Goal: Contribute content: Contribute content

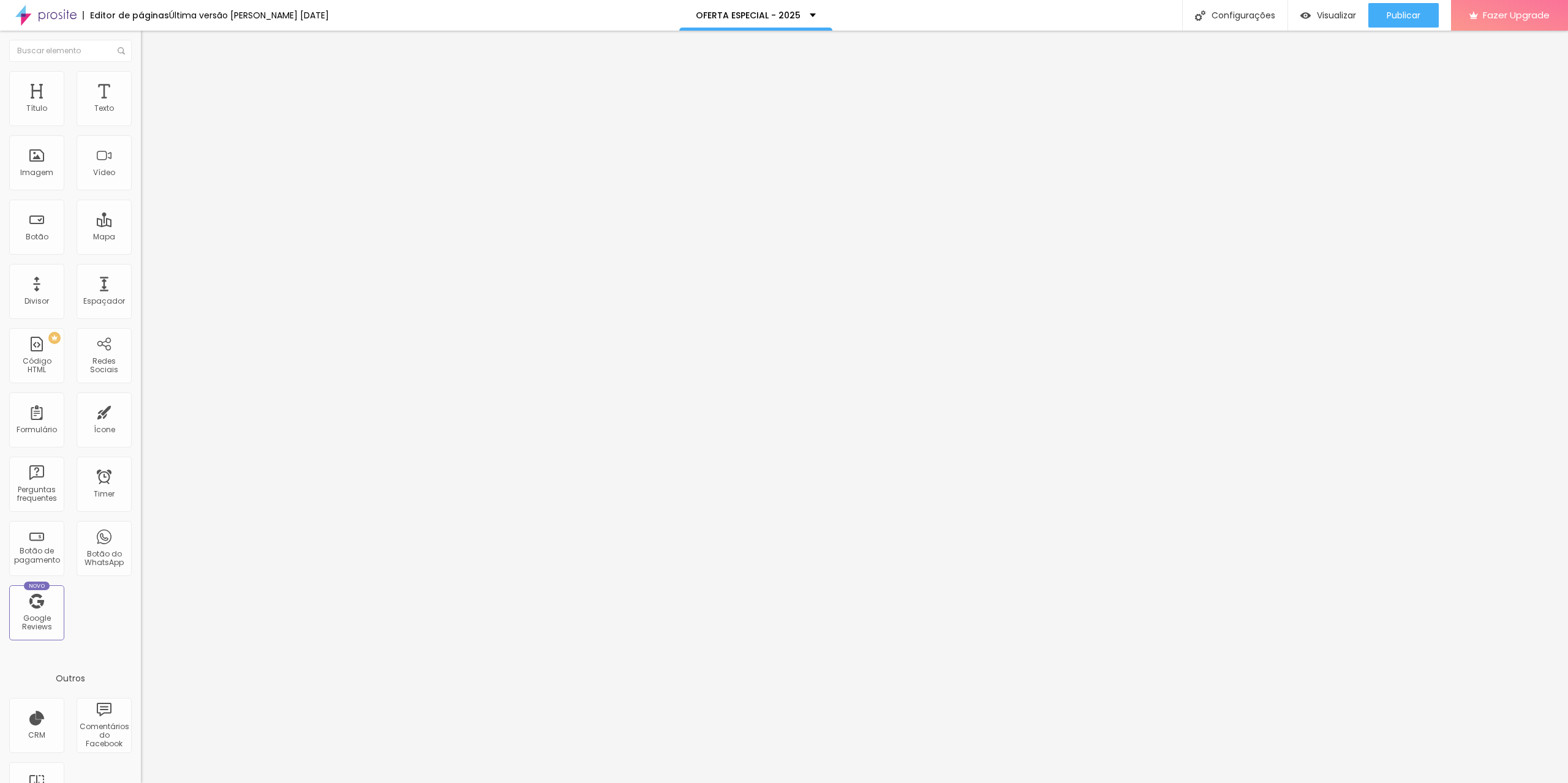
click at [141, 77] on li "Estilo" at bounding box center [211, 77] width 141 height 12
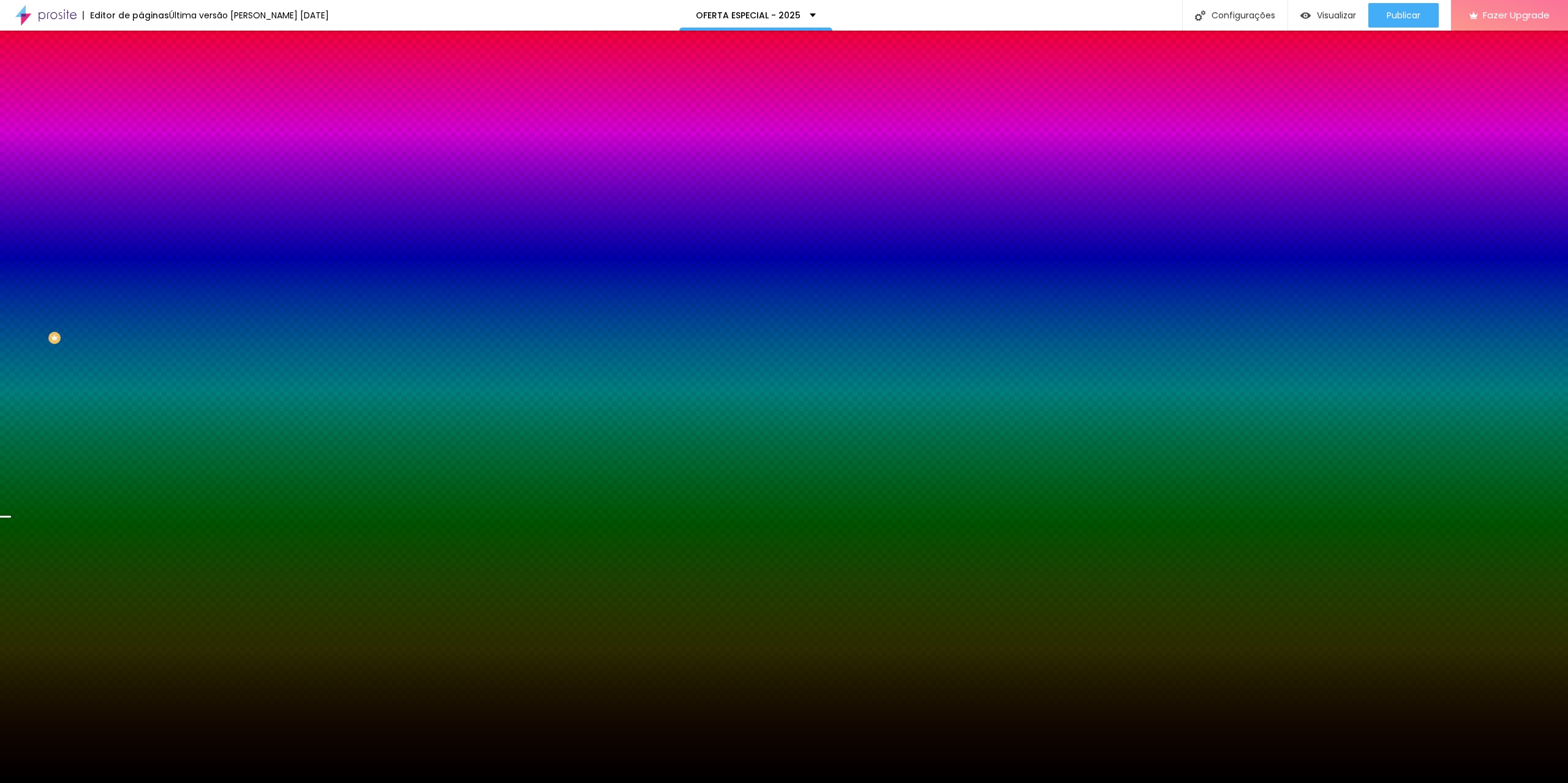
click at [208, 110] on img at bounding box center [211, 107] width 8 height 8
click at [141, 112] on span "Adicionar imagem" at bounding box center [181, 107] width 79 height 11
click at [1466, 783] on div at bounding box center [784, 795] width 1568 height 11
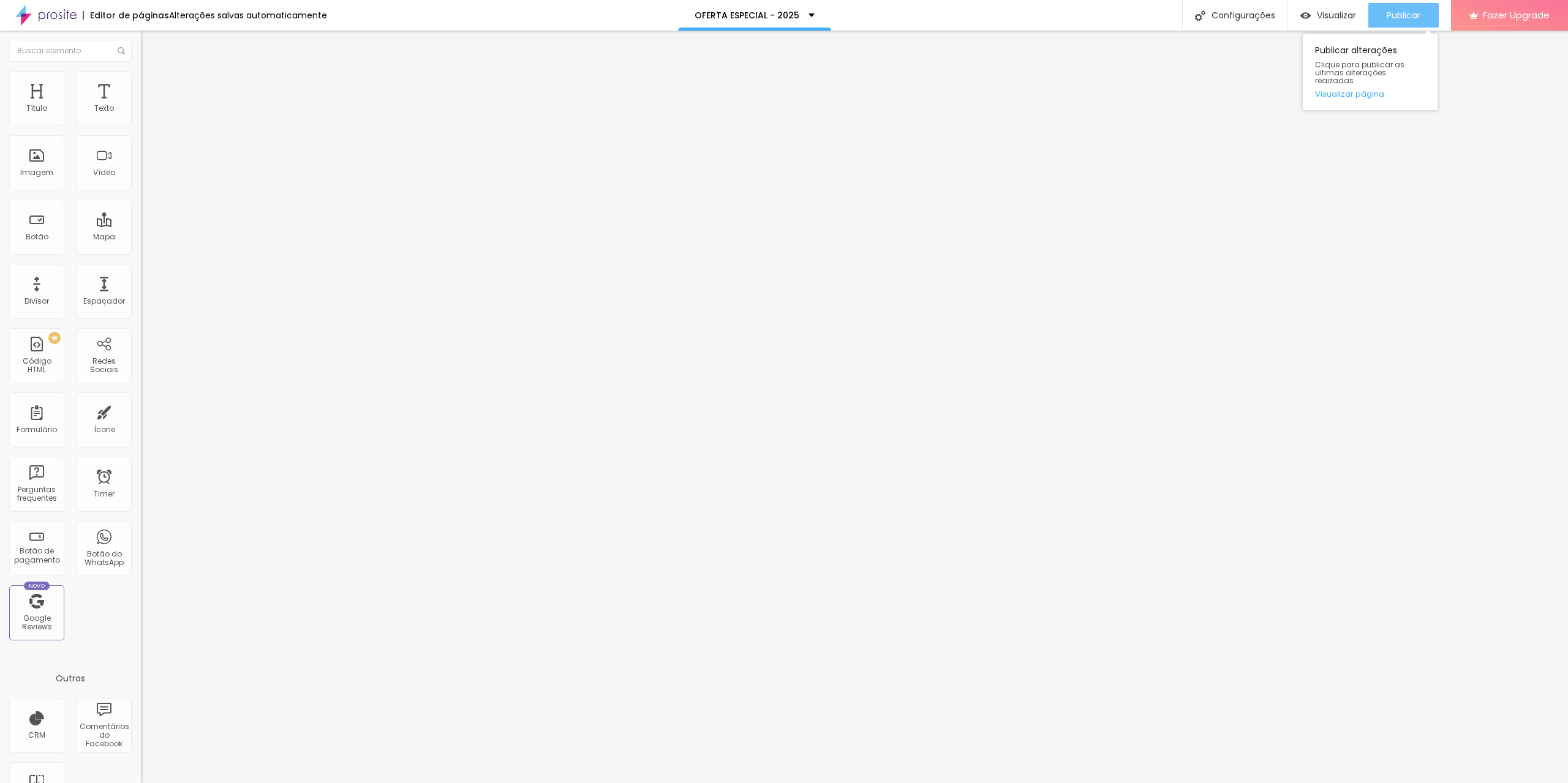
click at [1400, 12] on span "Publicar" at bounding box center [1403, 15] width 34 height 10
click at [1397, 16] on span "Publicar" at bounding box center [1403, 15] width 34 height 10
click at [46, 632] on div "Novo Google Reviews" at bounding box center [37, 612] width 55 height 55
click at [141, 106] on span "Adicionar imagem" at bounding box center [181, 100] width 79 height 11
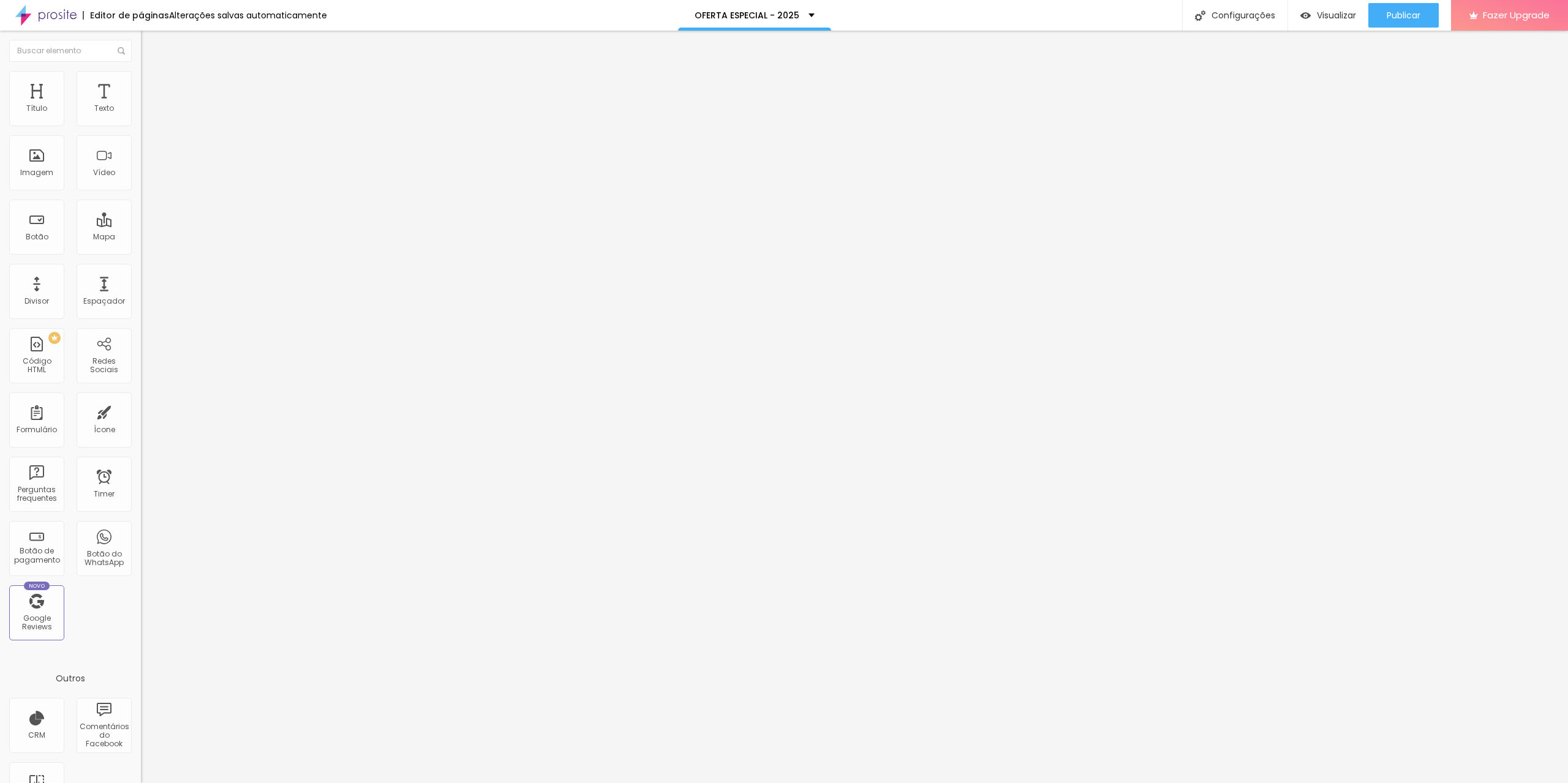
scroll to position [122, 0]
click at [1400, 15] on span "Publicar" at bounding box center [1403, 15] width 34 height 10
click at [141, 79] on img at bounding box center [146, 76] width 11 height 11
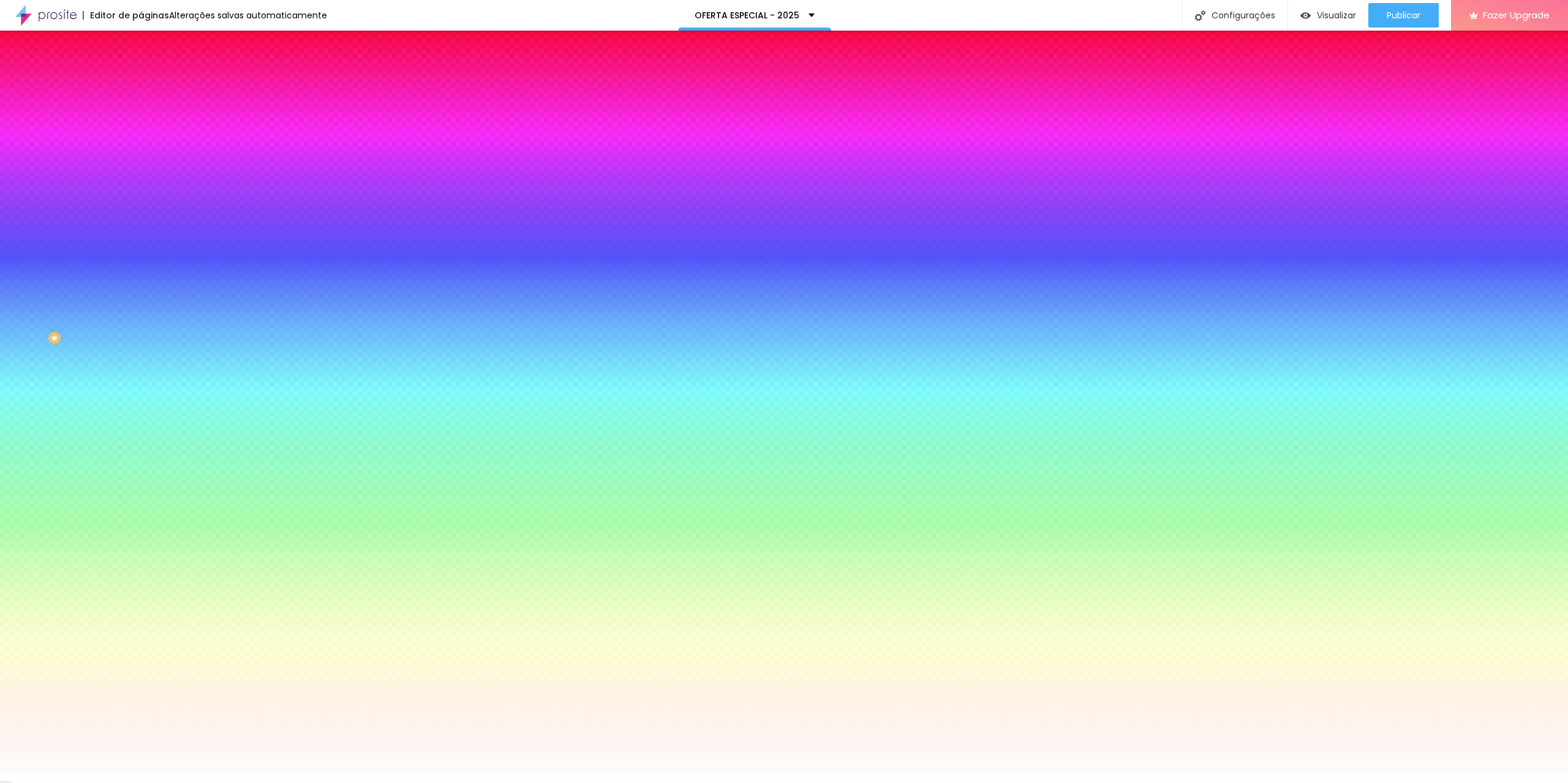
click at [152, 86] on span "Avançado" at bounding box center [172, 91] width 40 height 11
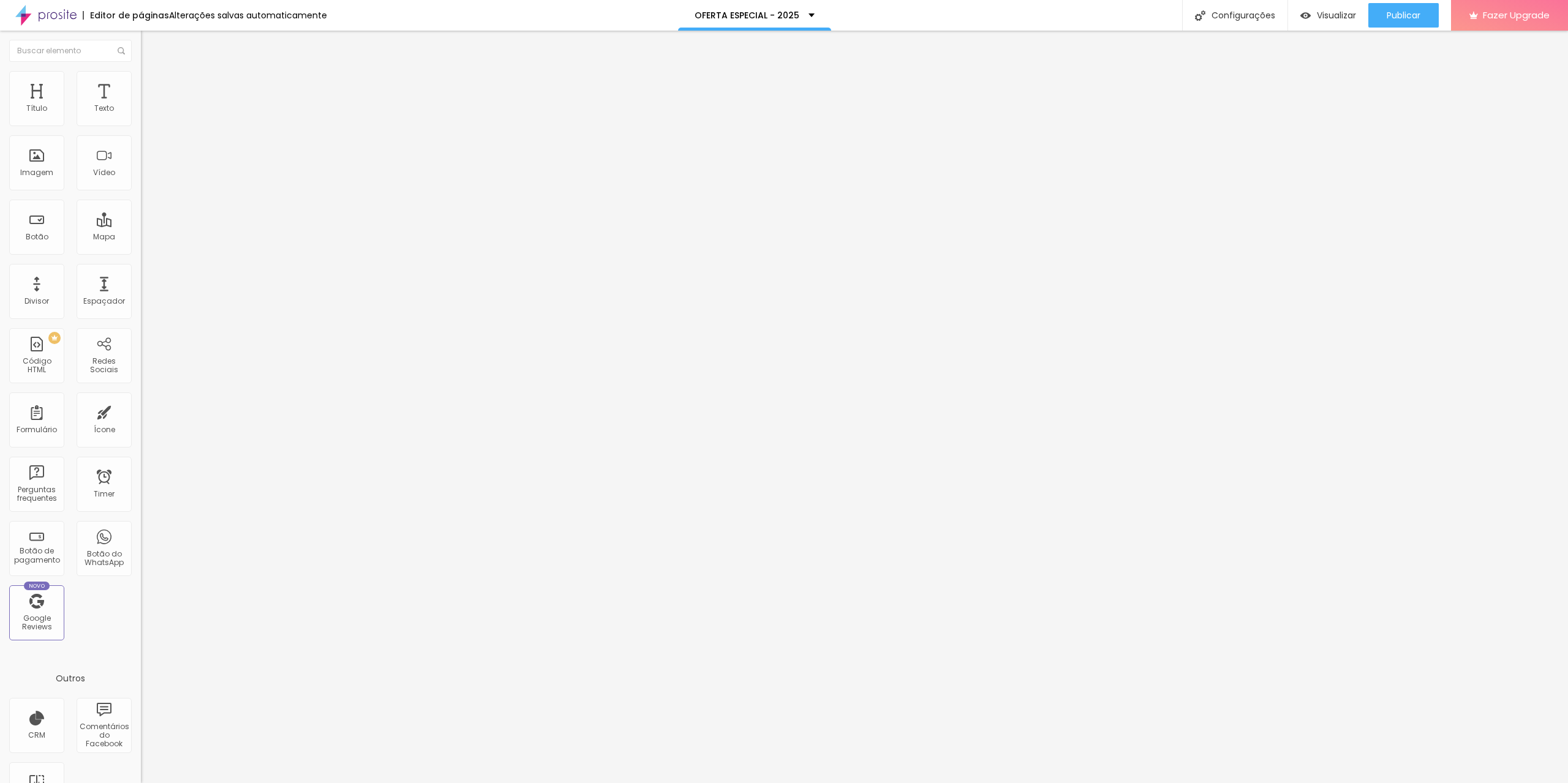
type input "18"
type input "4"
type input "0"
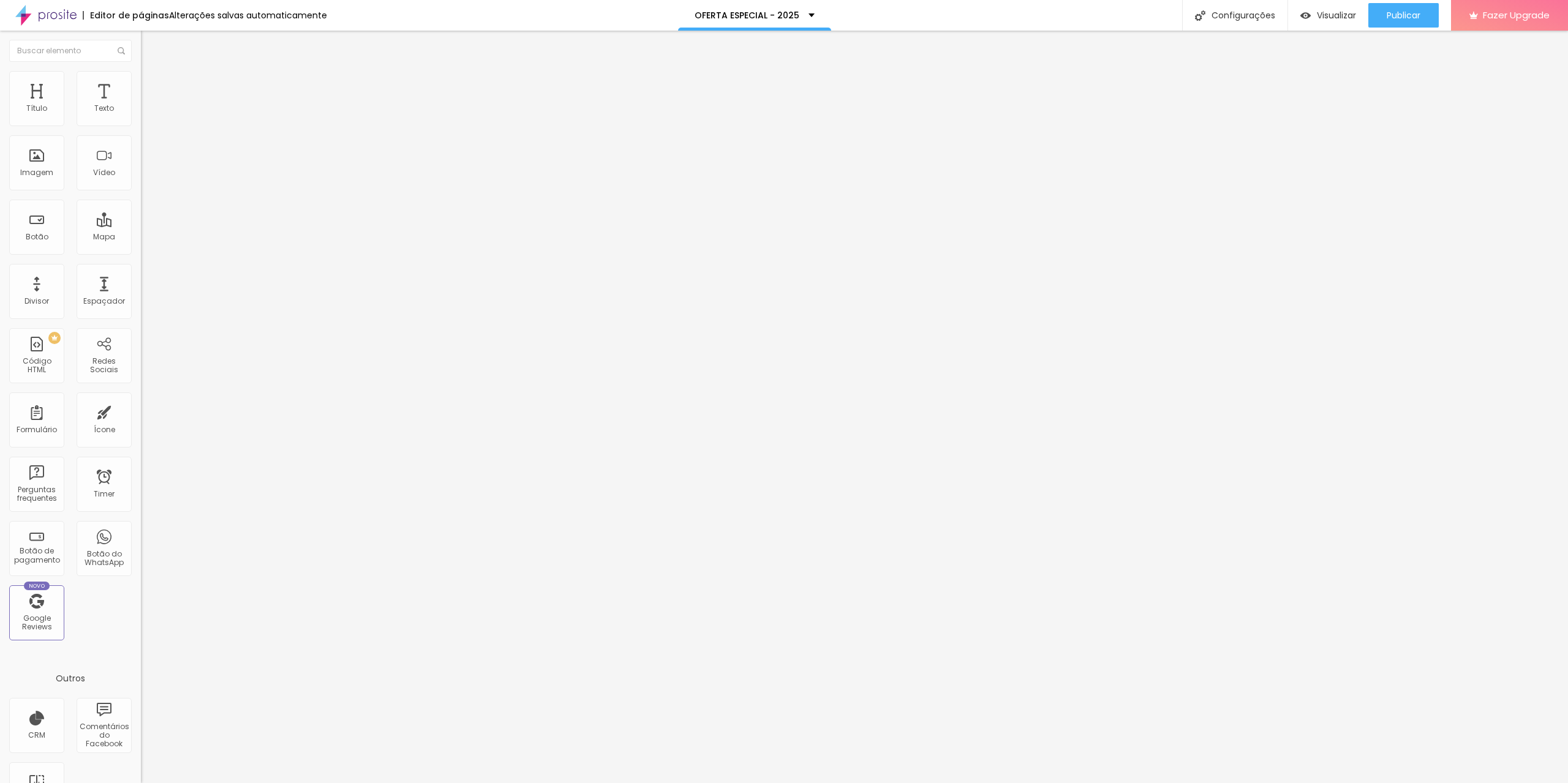
type input "0"
drag, startPoint x: 30, startPoint y: 146, endPoint x: 1, endPoint y: 146, distance: 29.0
type input "0"
click at [141, 411] on input "range" at bounding box center [181, 416] width 79 height 10
click at [1409, 16] on span "Publicar" at bounding box center [1403, 15] width 34 height 10
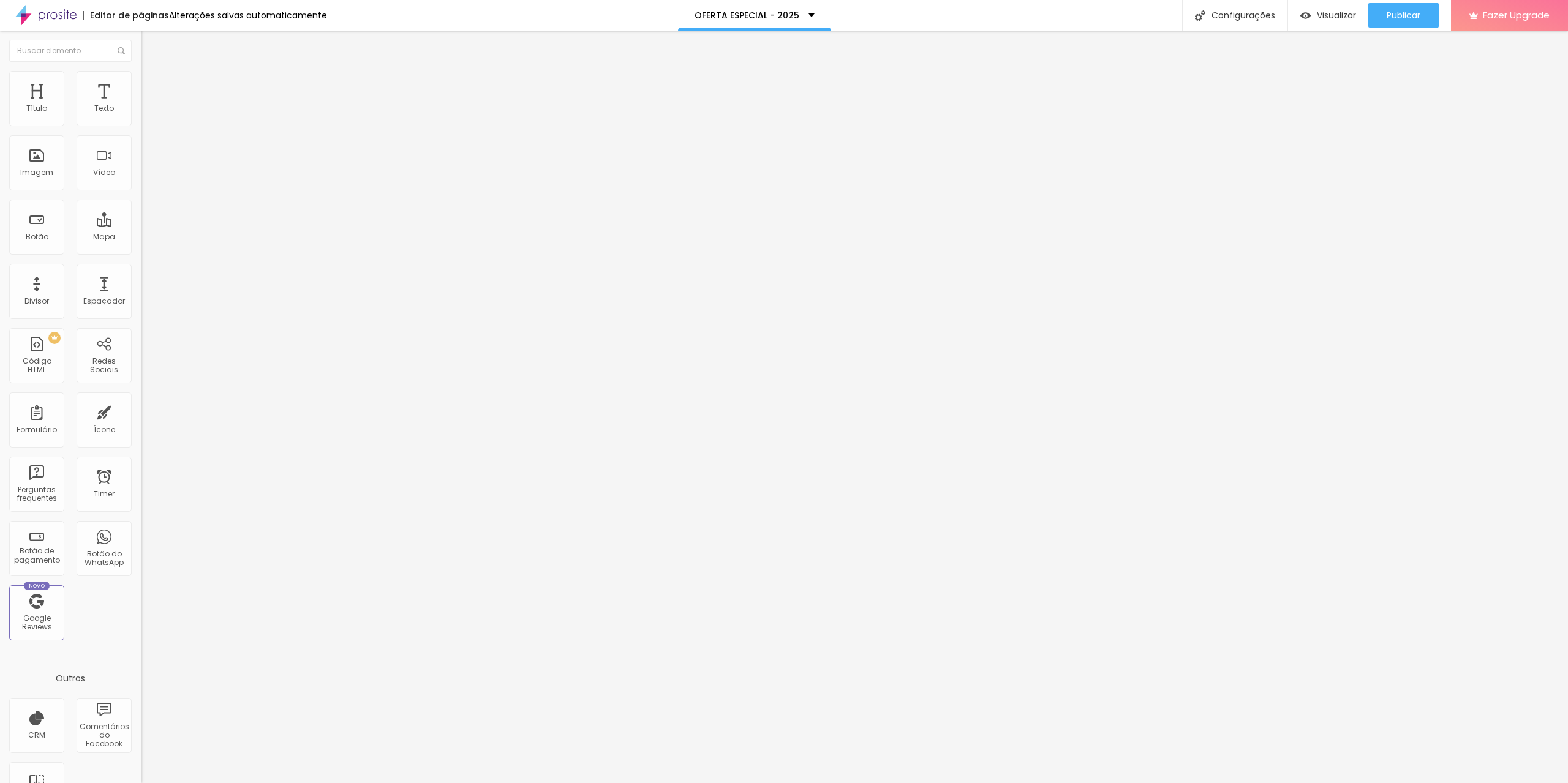
click at [141, 115] on input "QUERO PARTICIPAR DO GRUPO" at bounding box center [214, 109] width 147 height 12
type input "l"
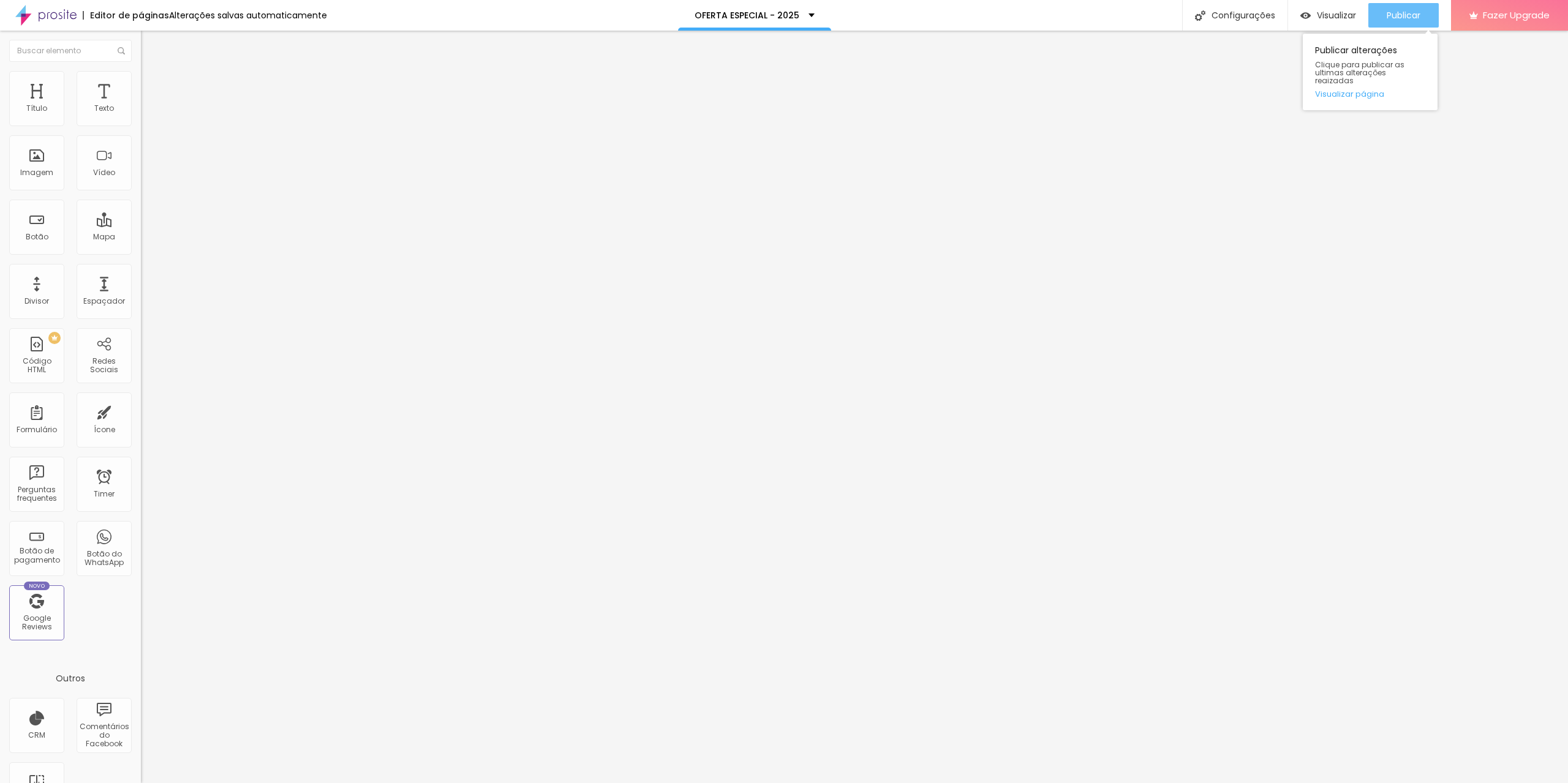
type input "CLIQUE AQUI PARA ENTRAR NO GRUPO"
click at [1407, 21] on div "Publicar" at bounding box center [1403, 14] width 34 height 24
click at [141, 115] on input "QUERO PARTICIPAR DO GRUPO" at bounding box center [214, 109] width 147 height 12
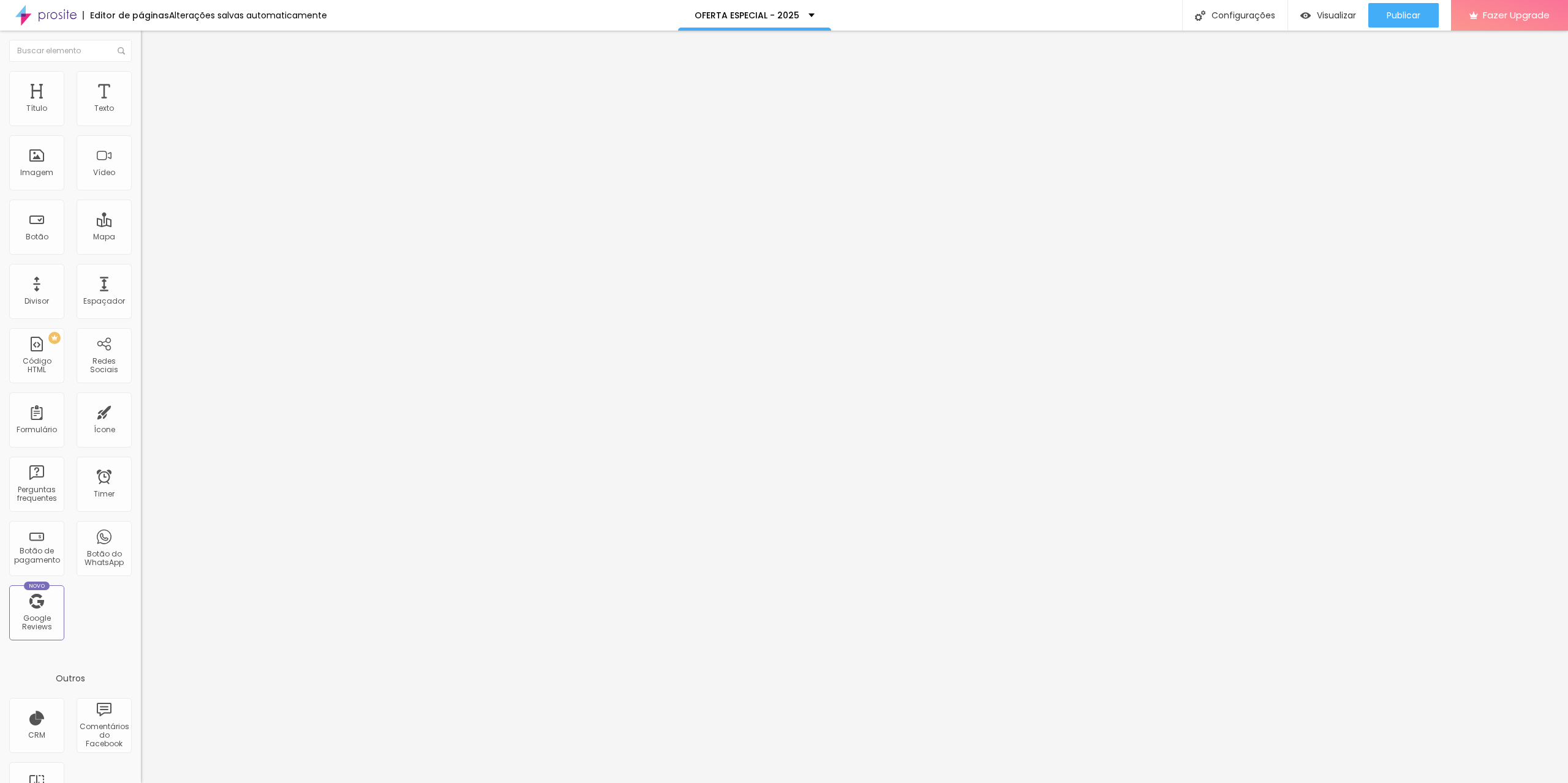
click at [141, 115] on input "QUERO PARTICIPAR DO GRUPO" at bounding box center [214, 109] width 147 height 12
type input "CLIQUE AQUI PARA ENTRAR NO GRUPO"
click at [141, 115] on input "QUERO PARTICIPAR DO GRUPO" at bounding box center [214, 109] width 147 height 12
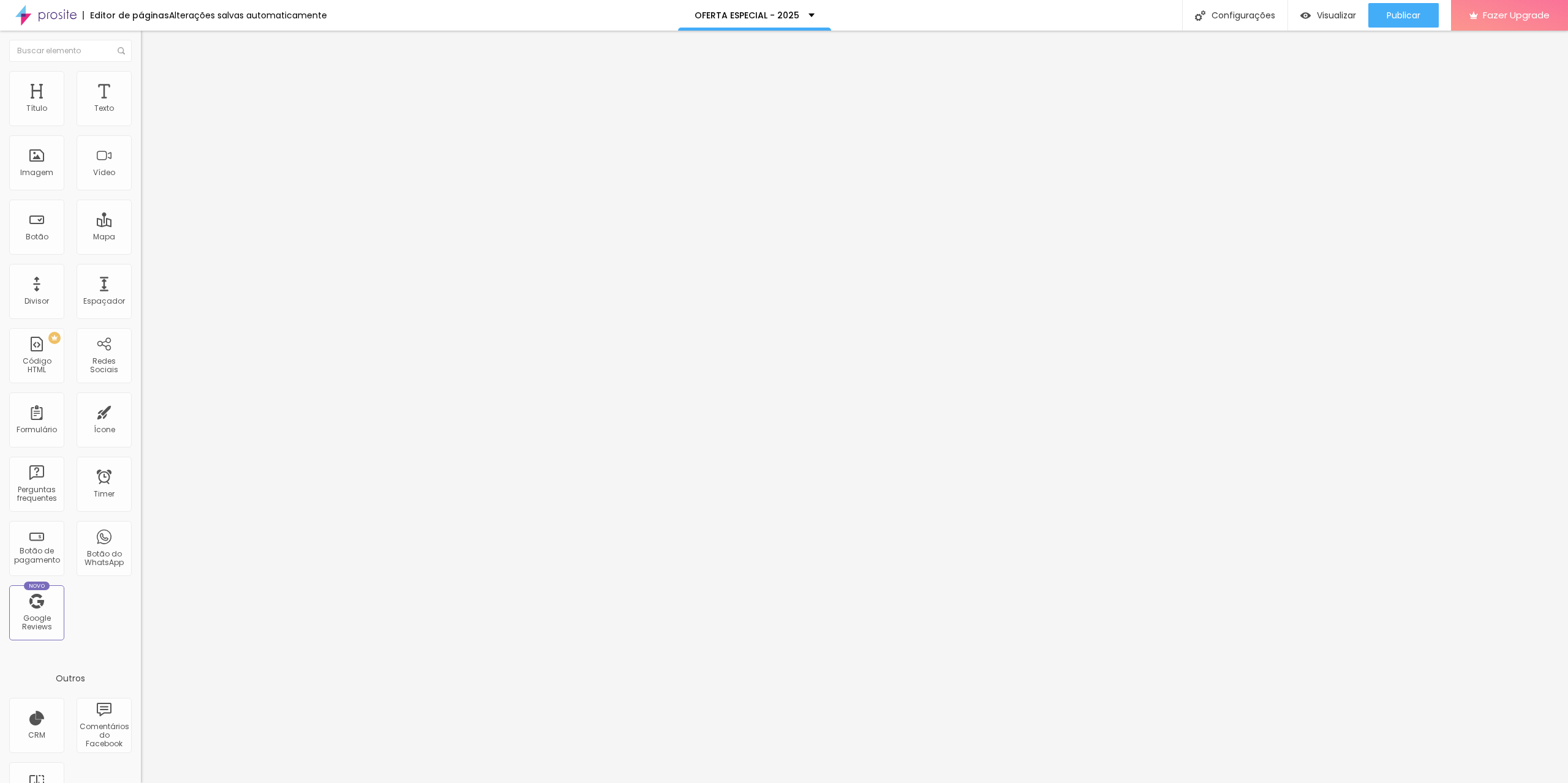
click at [141, 115] on input "QUERO PARTICIPAR DO GRUPO" at bounding box center [214, 109] width 147 height 12
type input "CLIQUE AQUI PARA ENTRAR NO GRUPO"
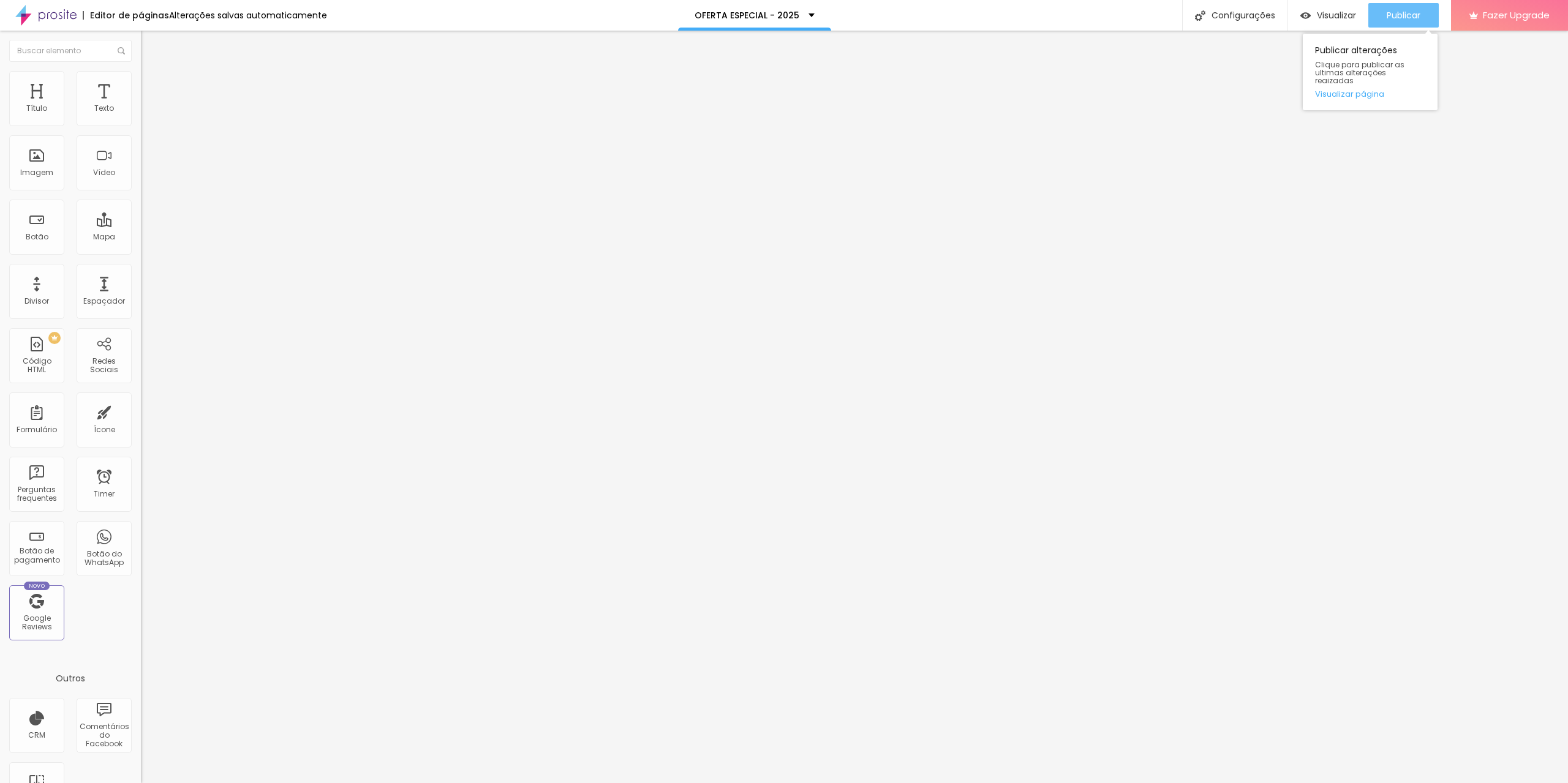
click at [1400, 19] on span "Publicar" at bounding box center [1403, 15] width 34 height 10
click at [1380, 14] on button "Publicar" at bounding box center [1403, 14] width 70 height 24
click at [152, 83] on span "Estilo" at bounding box center [161, 79] width 19 height 11
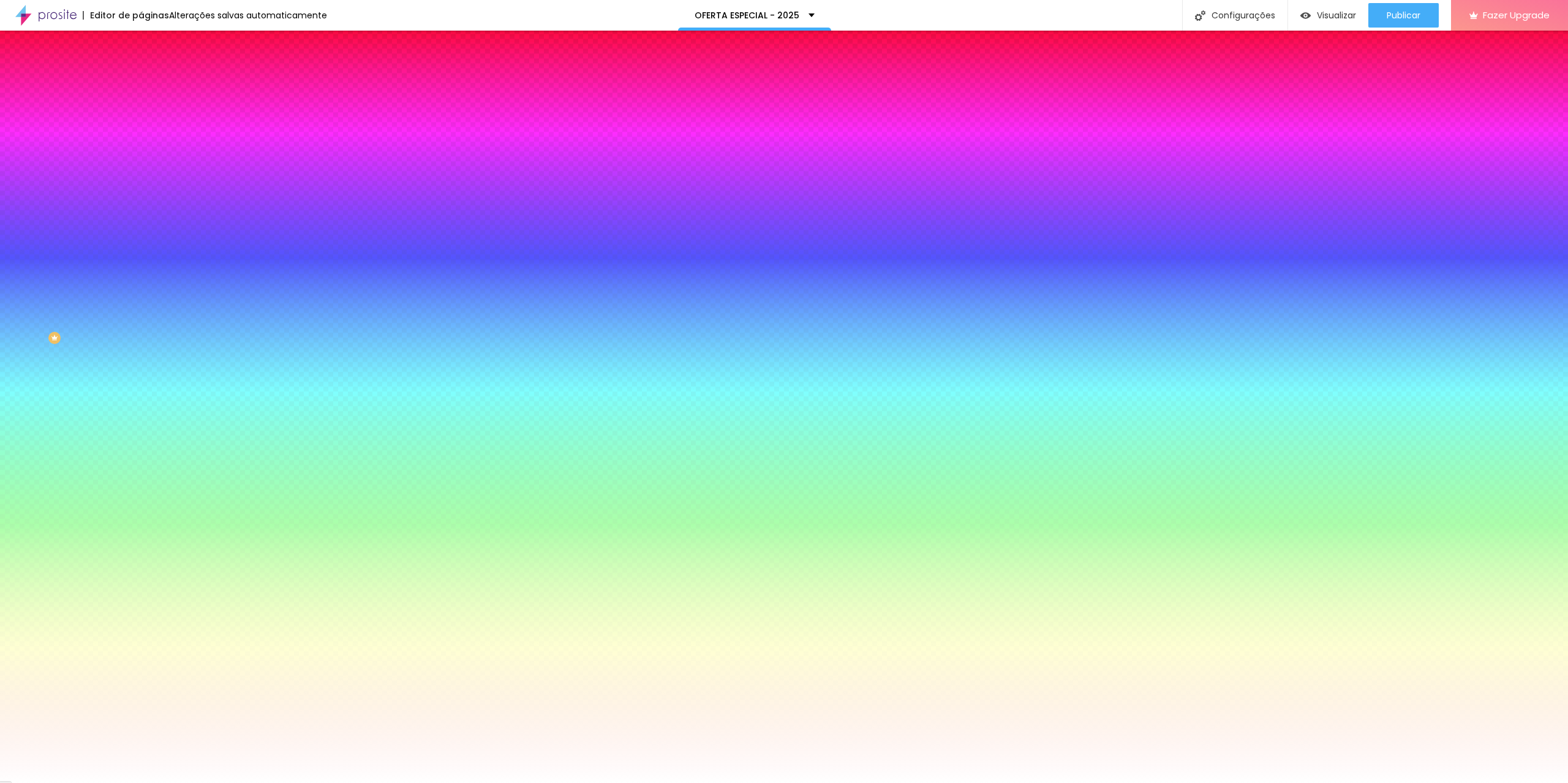
click at [141, 84] on img at bounding box center [146, 88] width 11 height 11
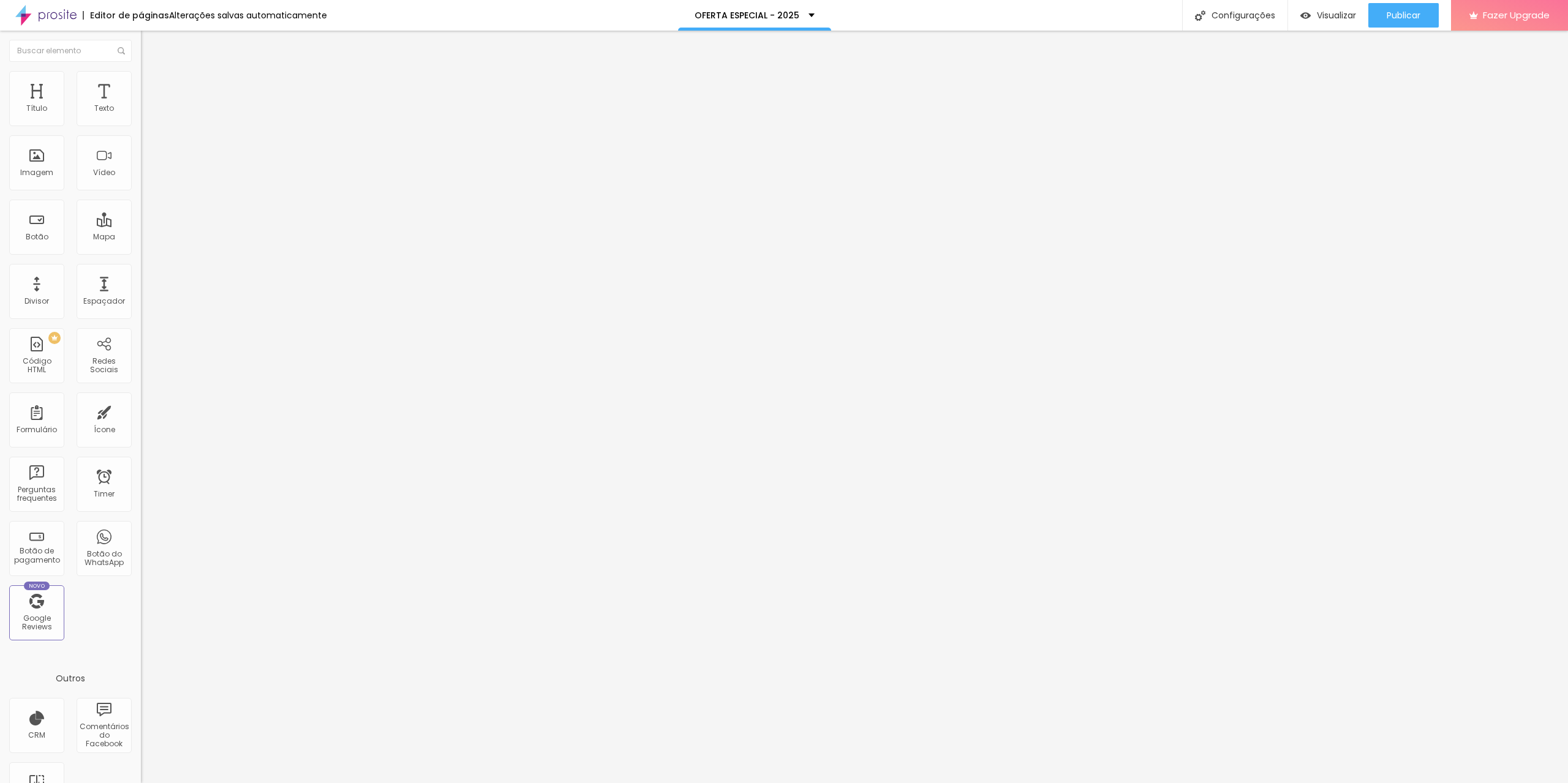
click at [141, 71] on li "Conteúdo" at bounding box center [211, 64] width 141 height 12
click at [141, 80] on li "Estilo" at bounding box center [211, 77] width 141 height 12
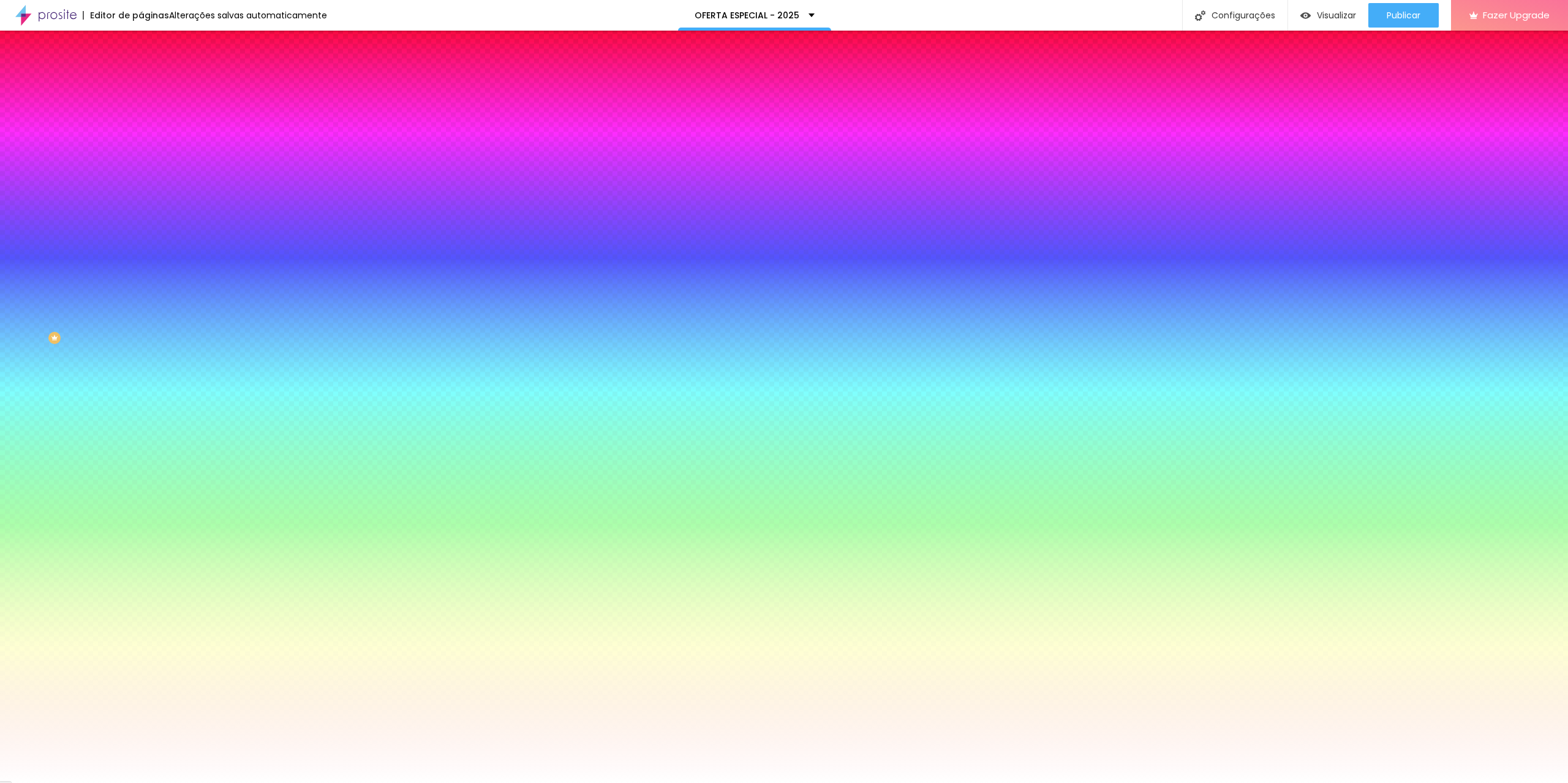
click at [141, 226] on button "button" at bounding box center [150, 232] width 17 height 12
click at [222, 783] on div at bounding box center [784, 791] width 1568 height 0
click at [56, 783] on div at bounding box center [784, 783] width 1568 height 0
click at [147, 187] on icon "button" at bounding box center [149, 189] width 5 height 5
click at [123, 783] on div at bounding box center [784, 783] width 1568 height 0
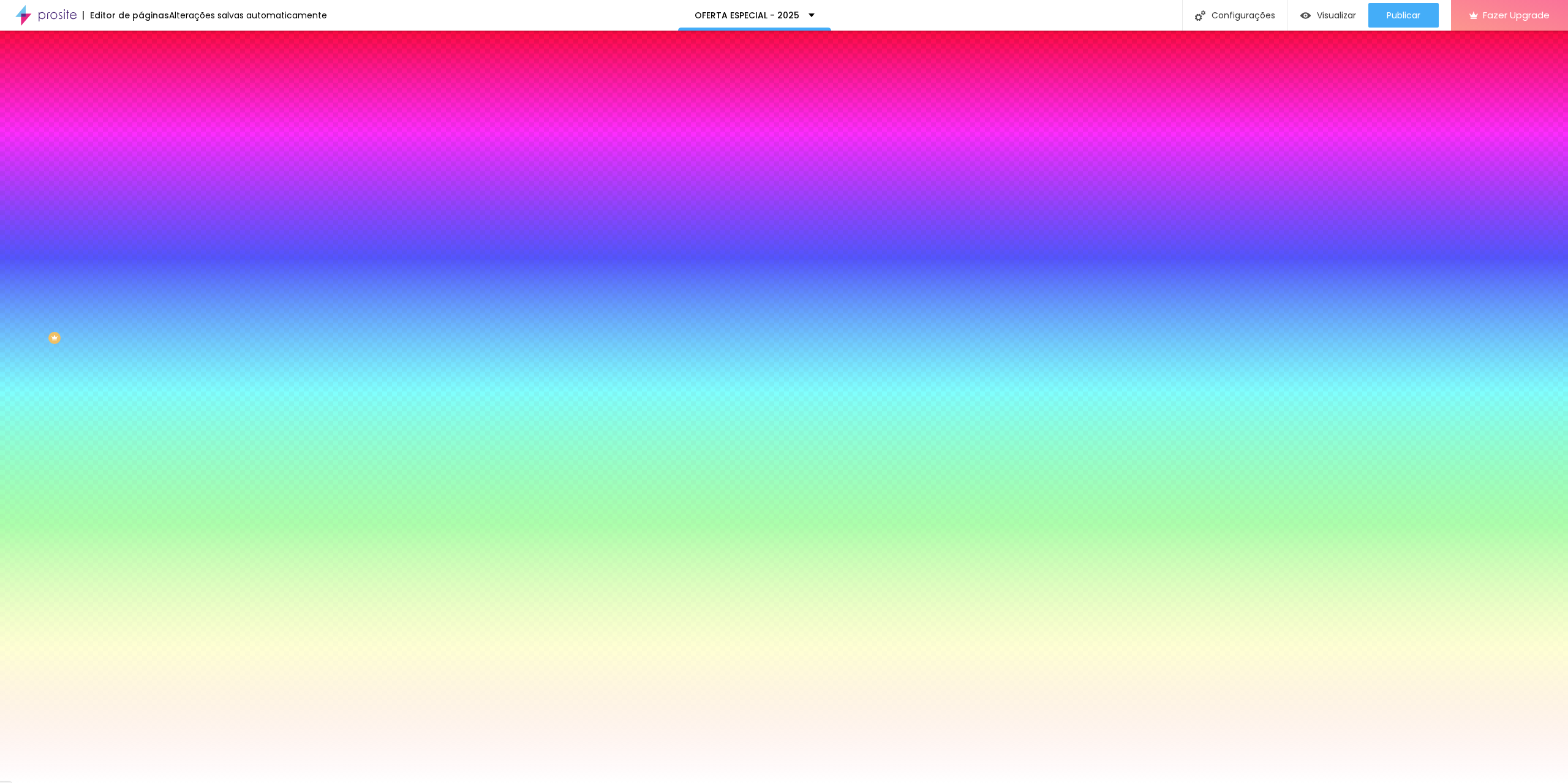
click at [141, 117] on div at bounding box center [211, 117] width 141 height 0
drag, startPoint x: 84, startPoint y: 184, endPoint x: 93, endPoint y: 164, distance: 21.9
click at [93, 164] on div at bounding box center [784, 391] width 1568 height 783
type input "#B50E0E"
click at [109, 204] on div at bounding box center [784, 391] width 1568 height 783
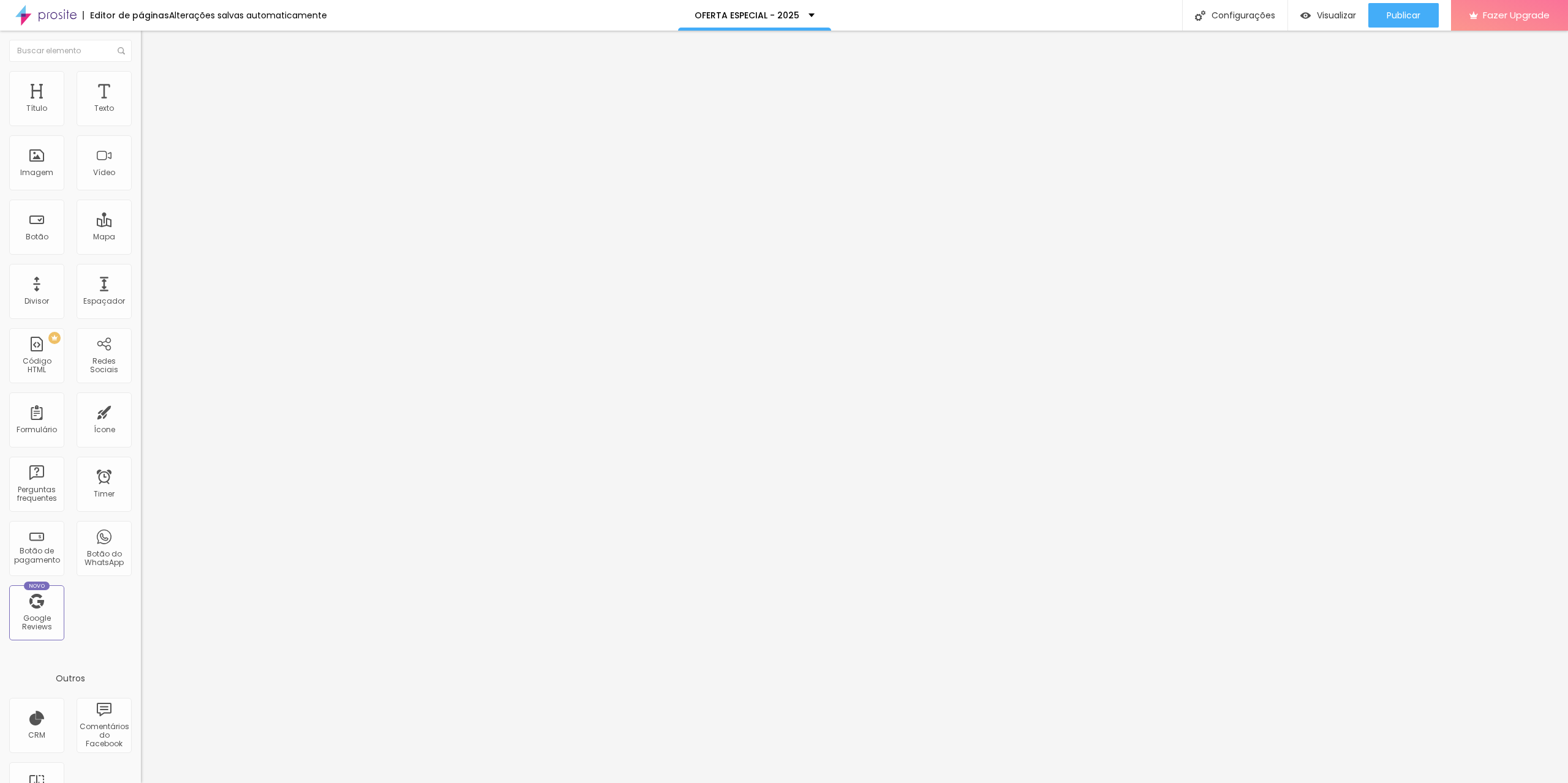
click at [152, 85] on span "Estilo" at bounding box center [161, 79] width 19 height 11
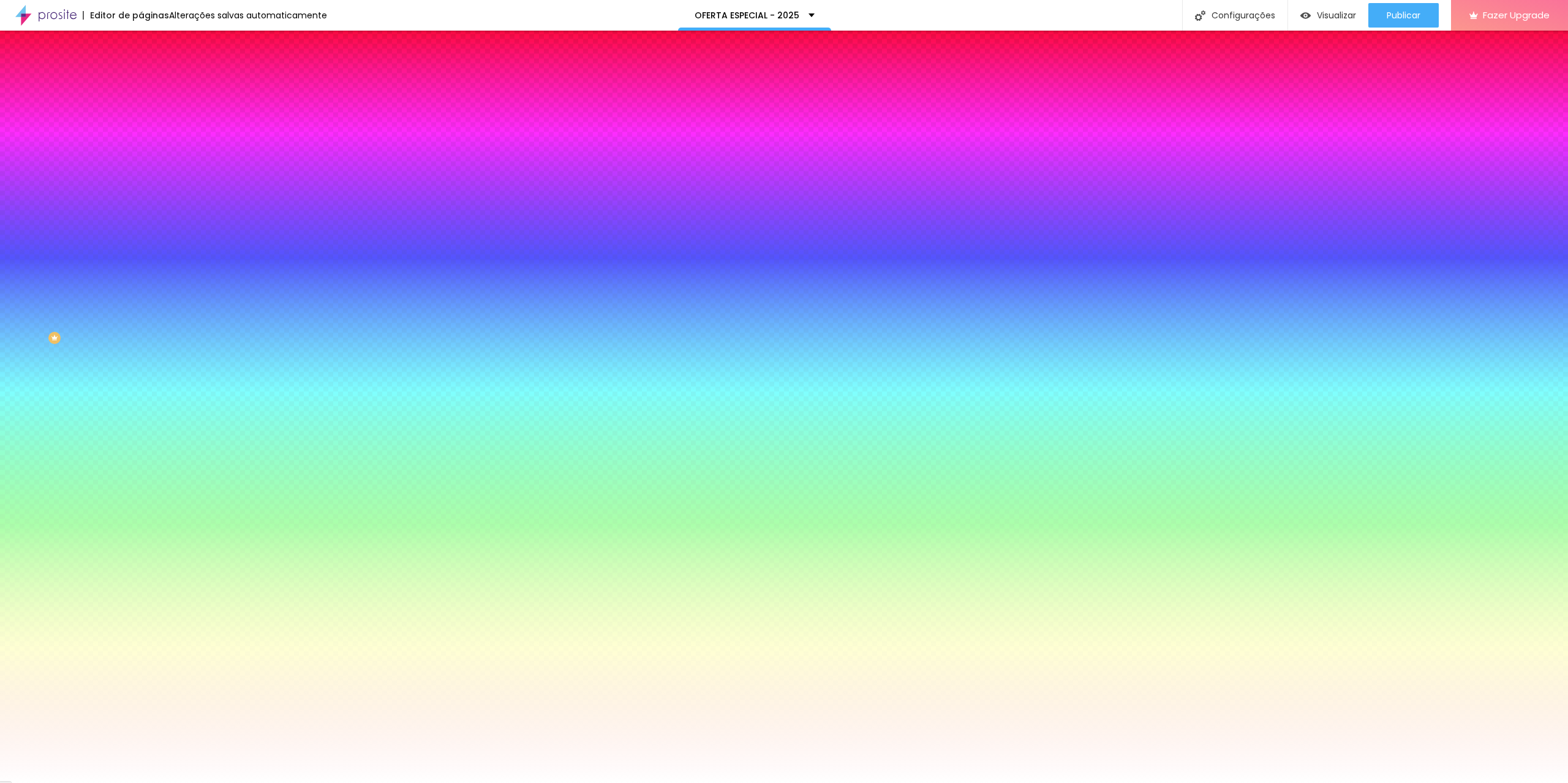
click at [146, 152] on icon "button" at bounding box center [150, 156] width 8 height 8
type input "17"
type input "18"
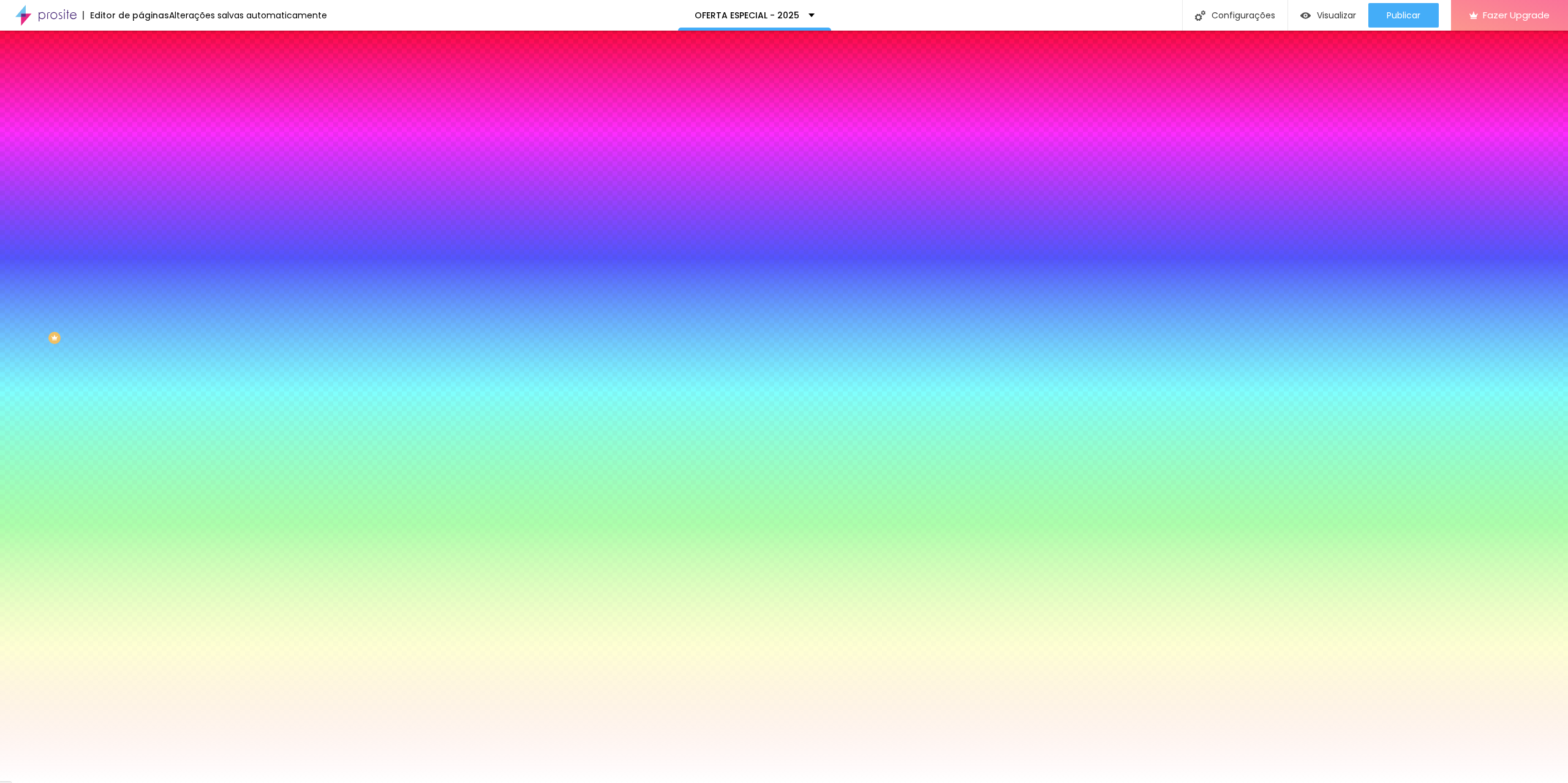
type input "18"
type input "19"
type input "20"
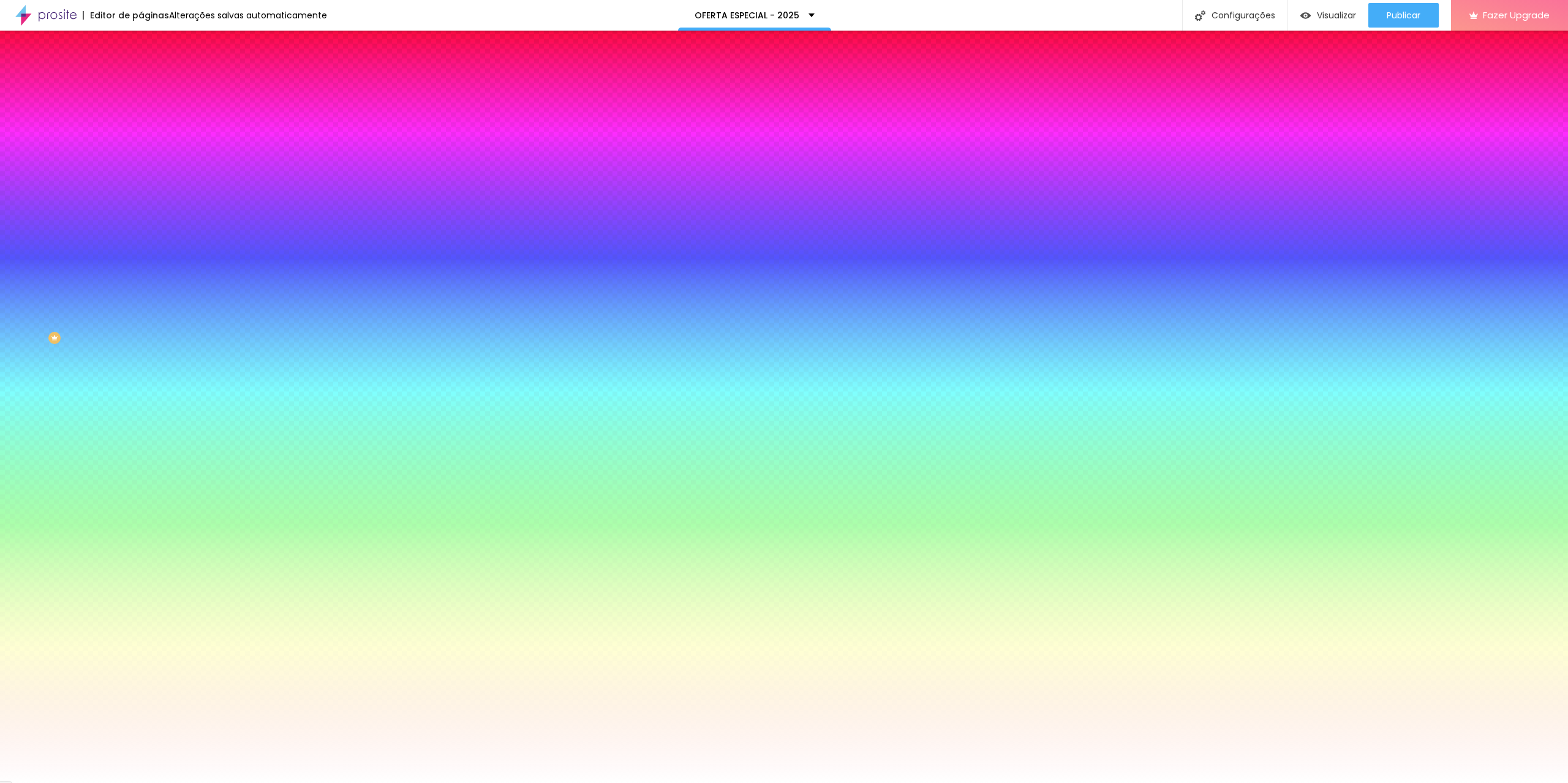
type input "21"
type input "22"
type input "23"
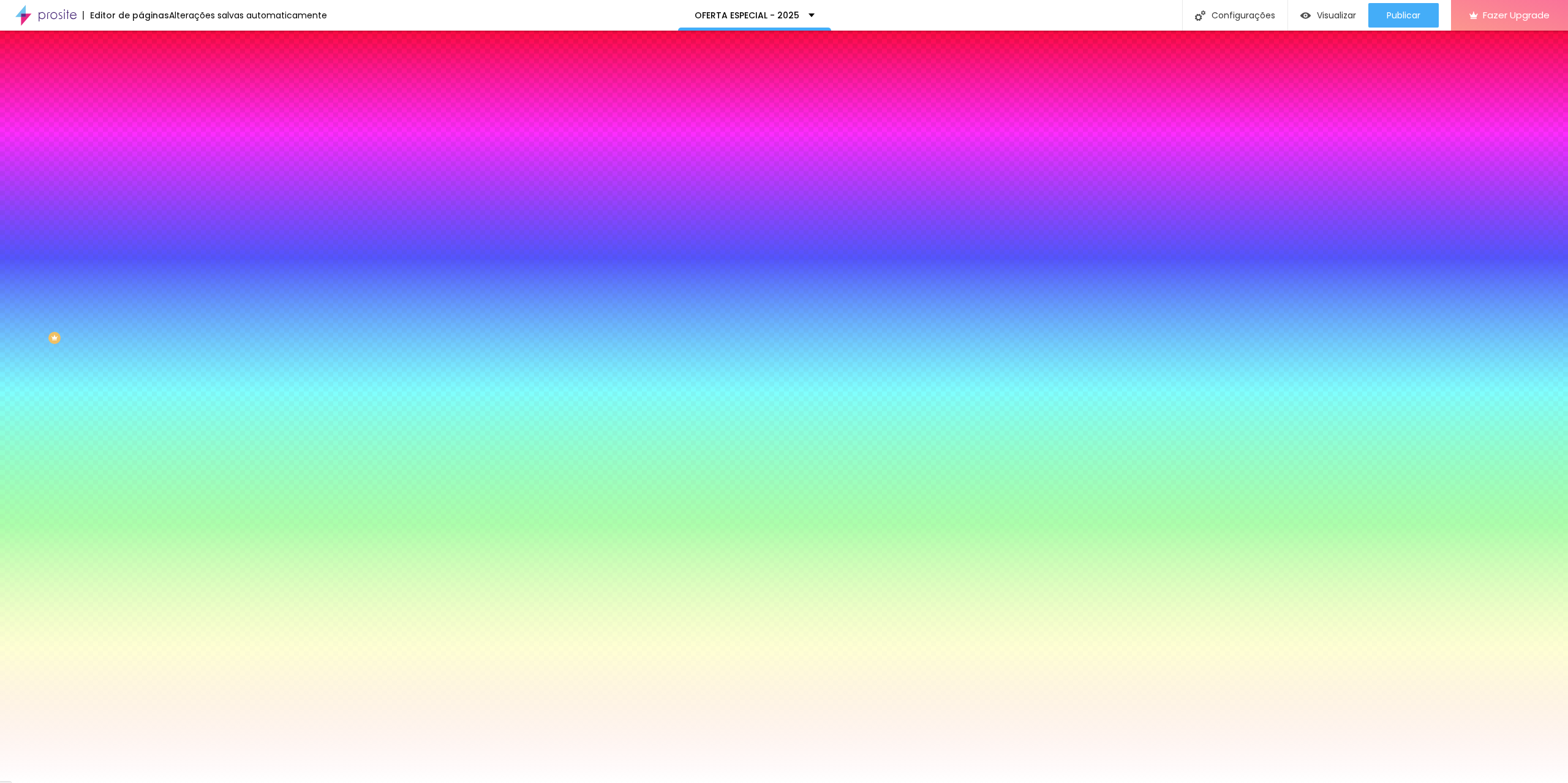
type input "23"
type input "24"
type input "25"
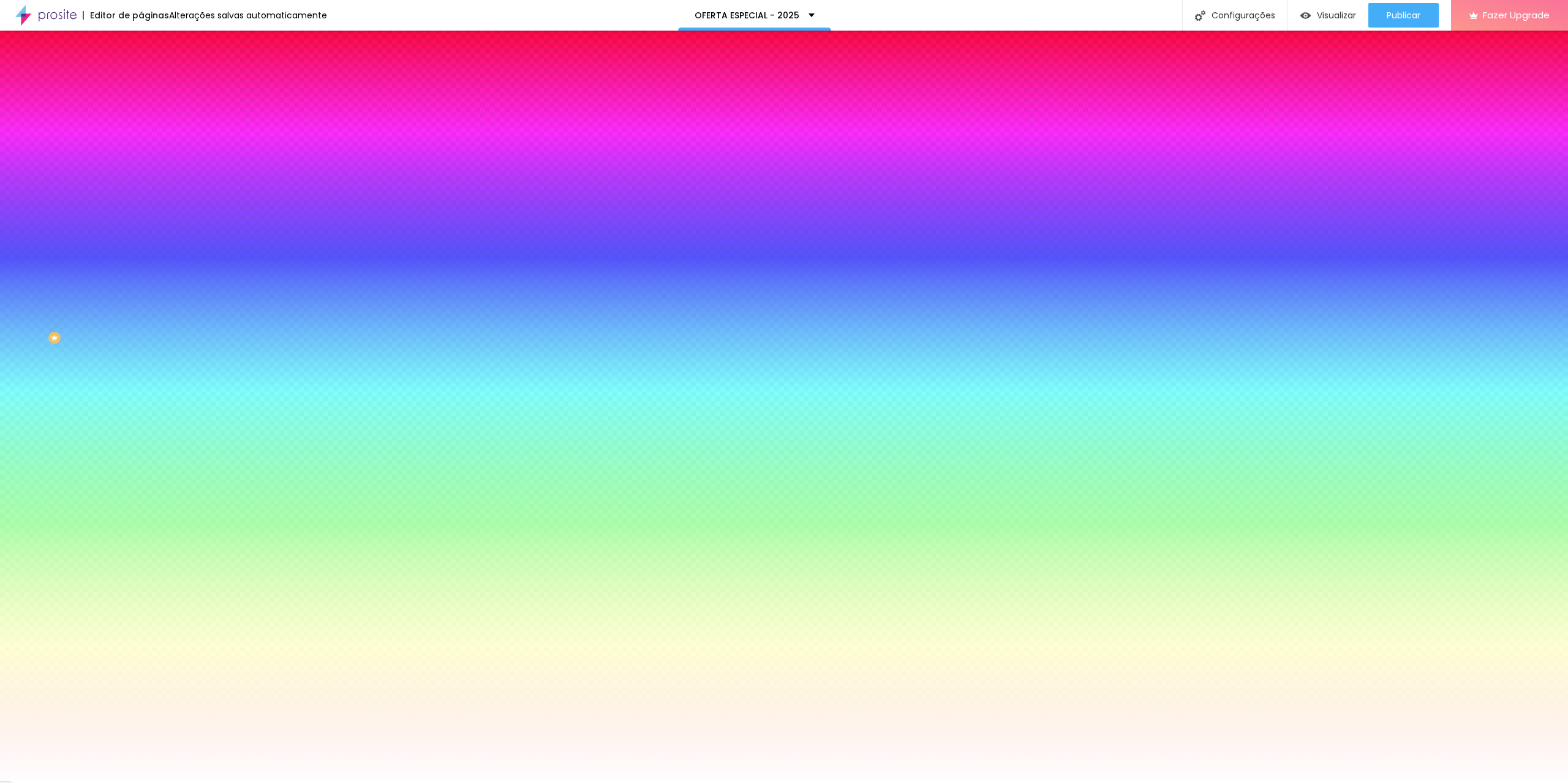
type input "26"
type input "27"
type input "28"
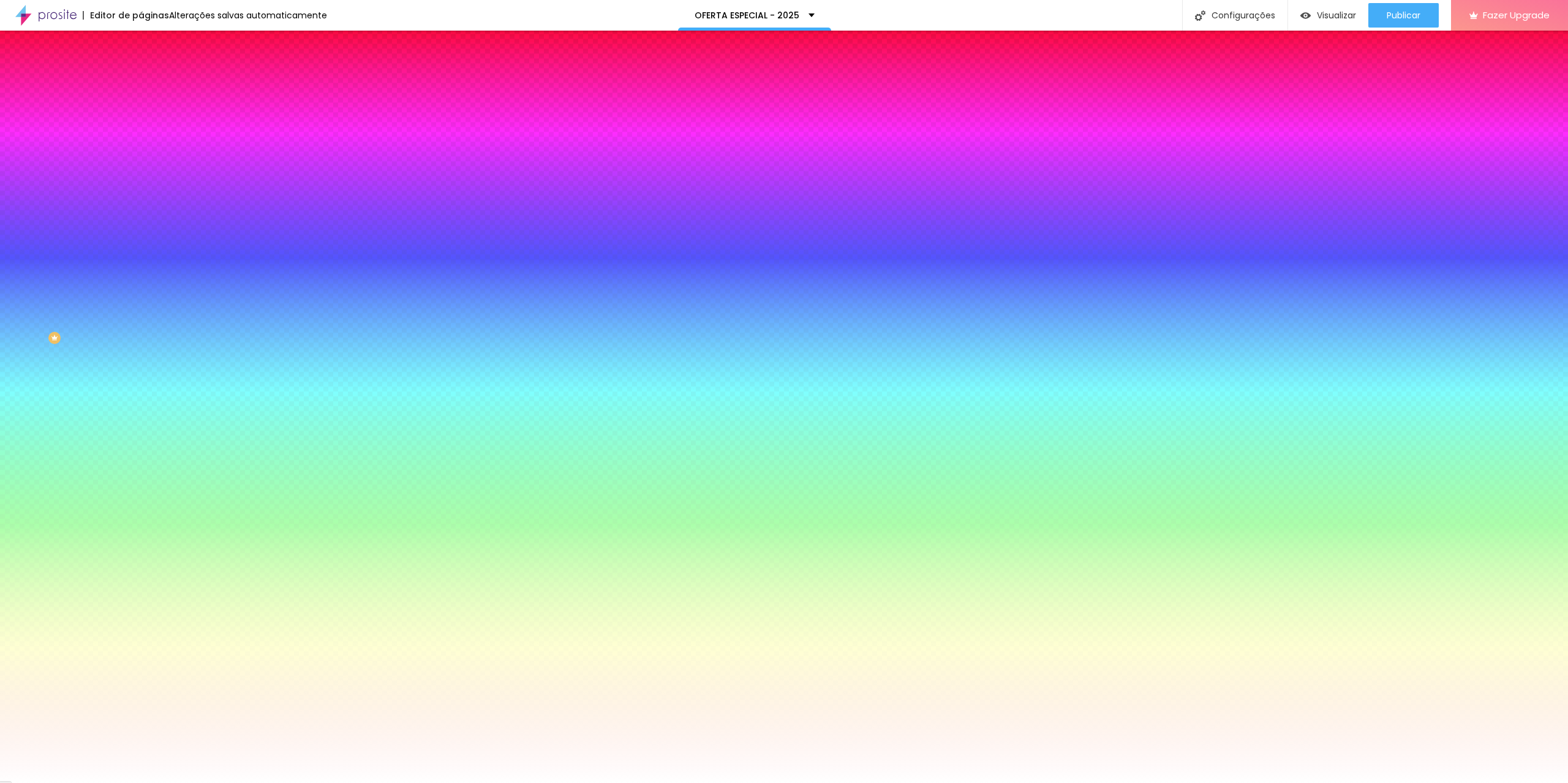
type input "28"
type input "29"
type input "30"
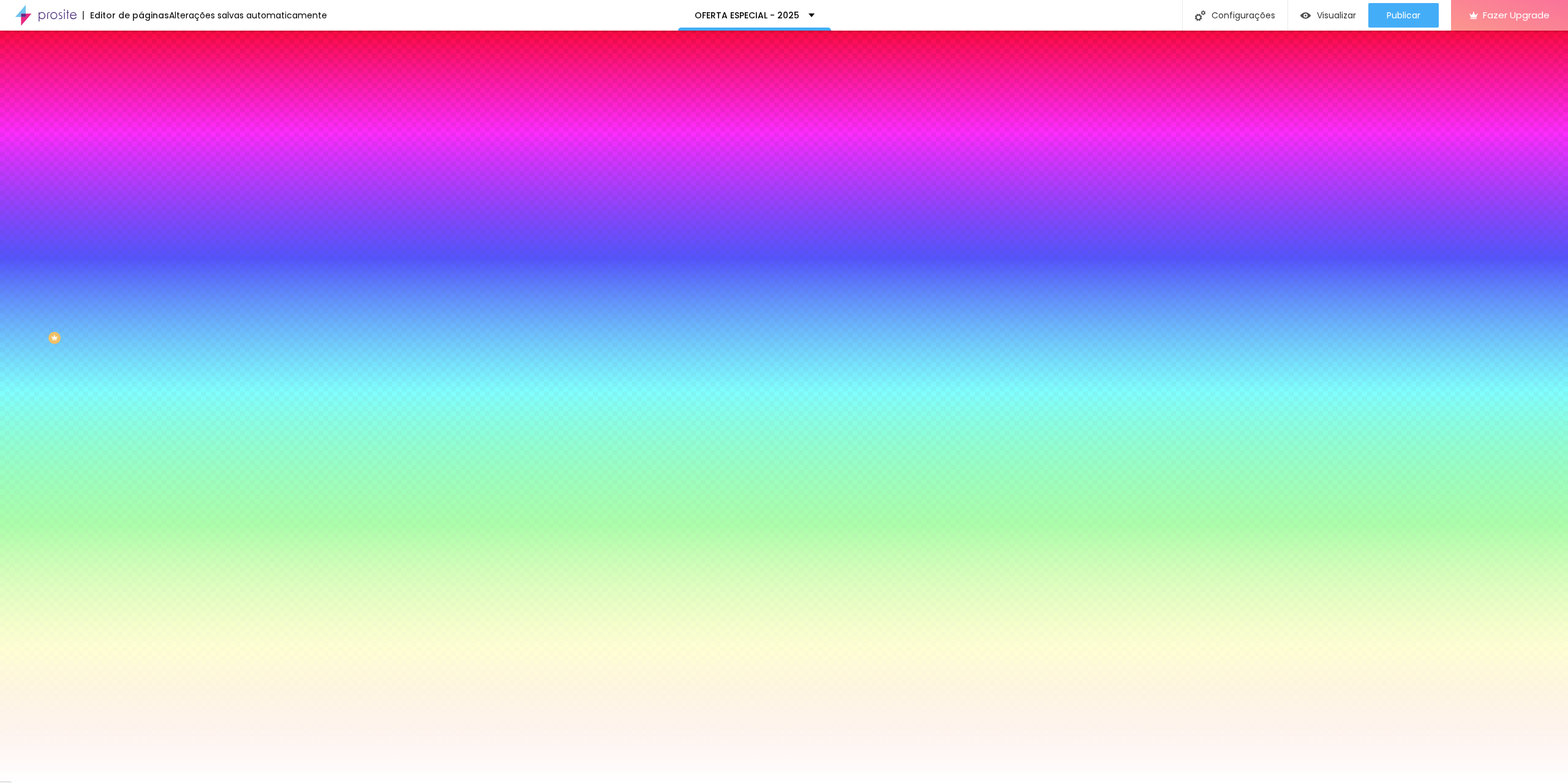
type input "29"
type input "28"
drag, startPoint x: 187, startPoint y: 237, endPoint x: 231, endPoint y: 235, distance: 44.0
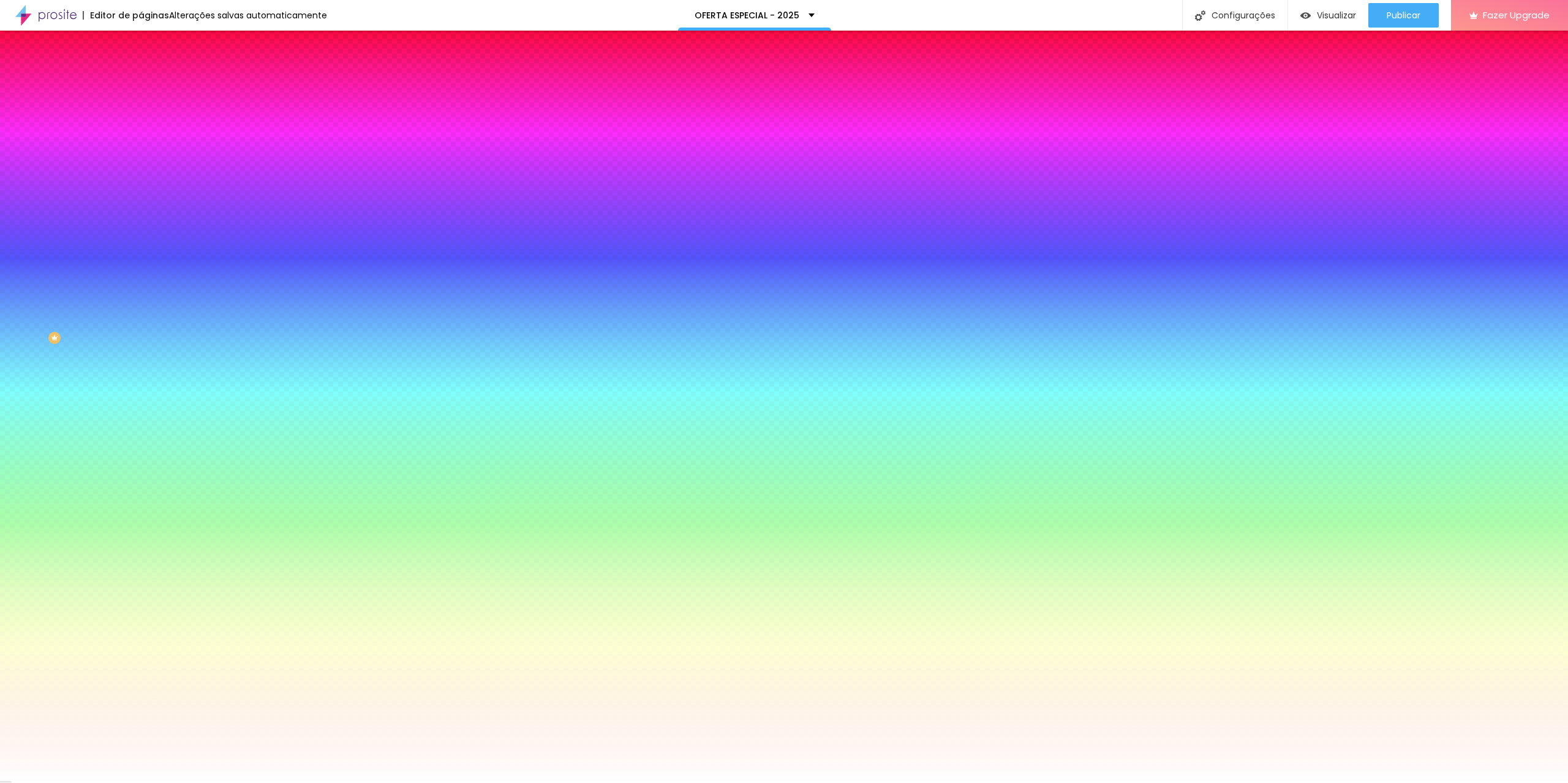
type input "28"
click at [262, 783] on div at bounding box center [784, 783] width 1568 height 0
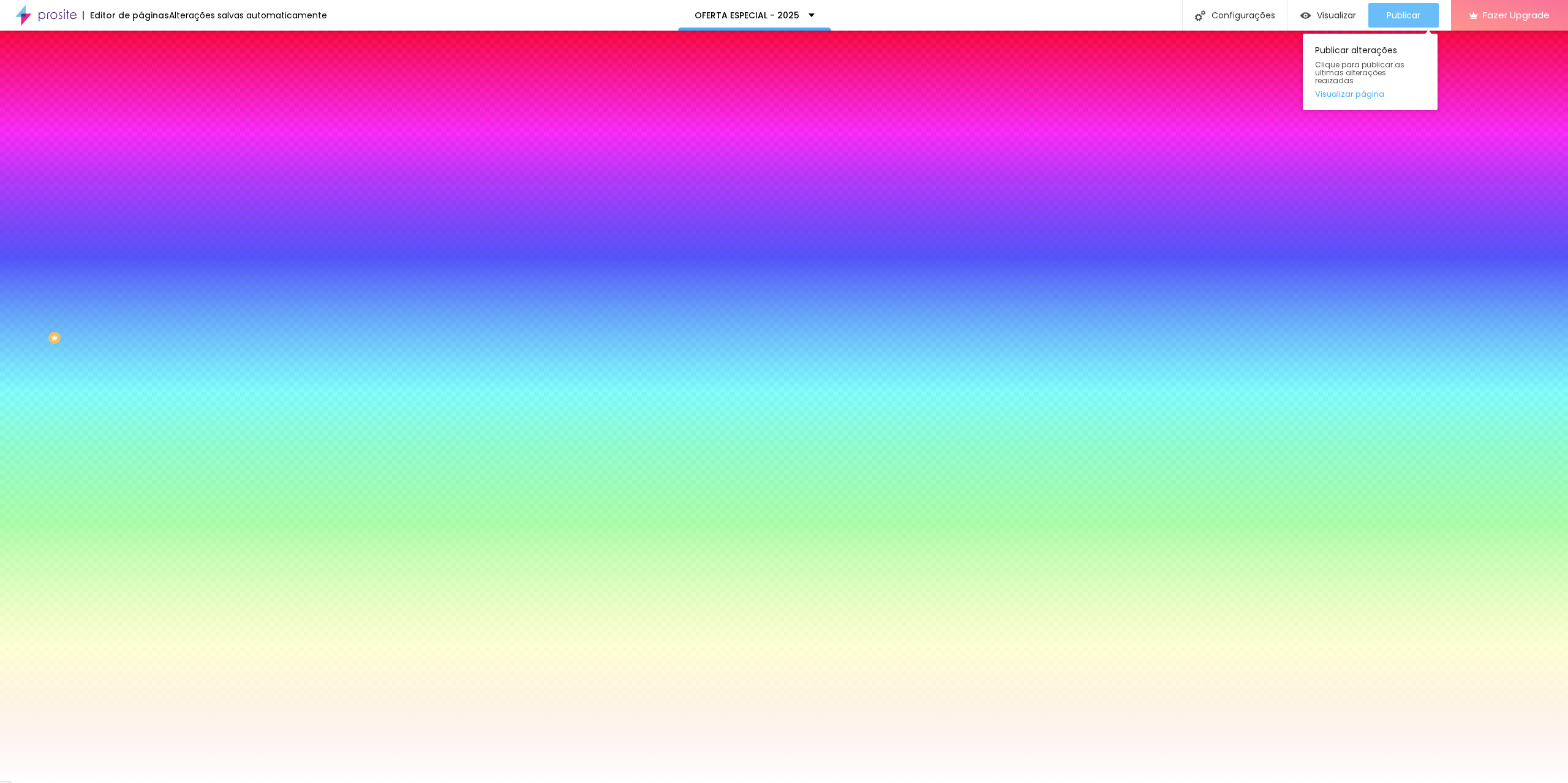
click at [1395, 14] on span "Publicar" at bounding box center [1403, 15] width 34 height 10
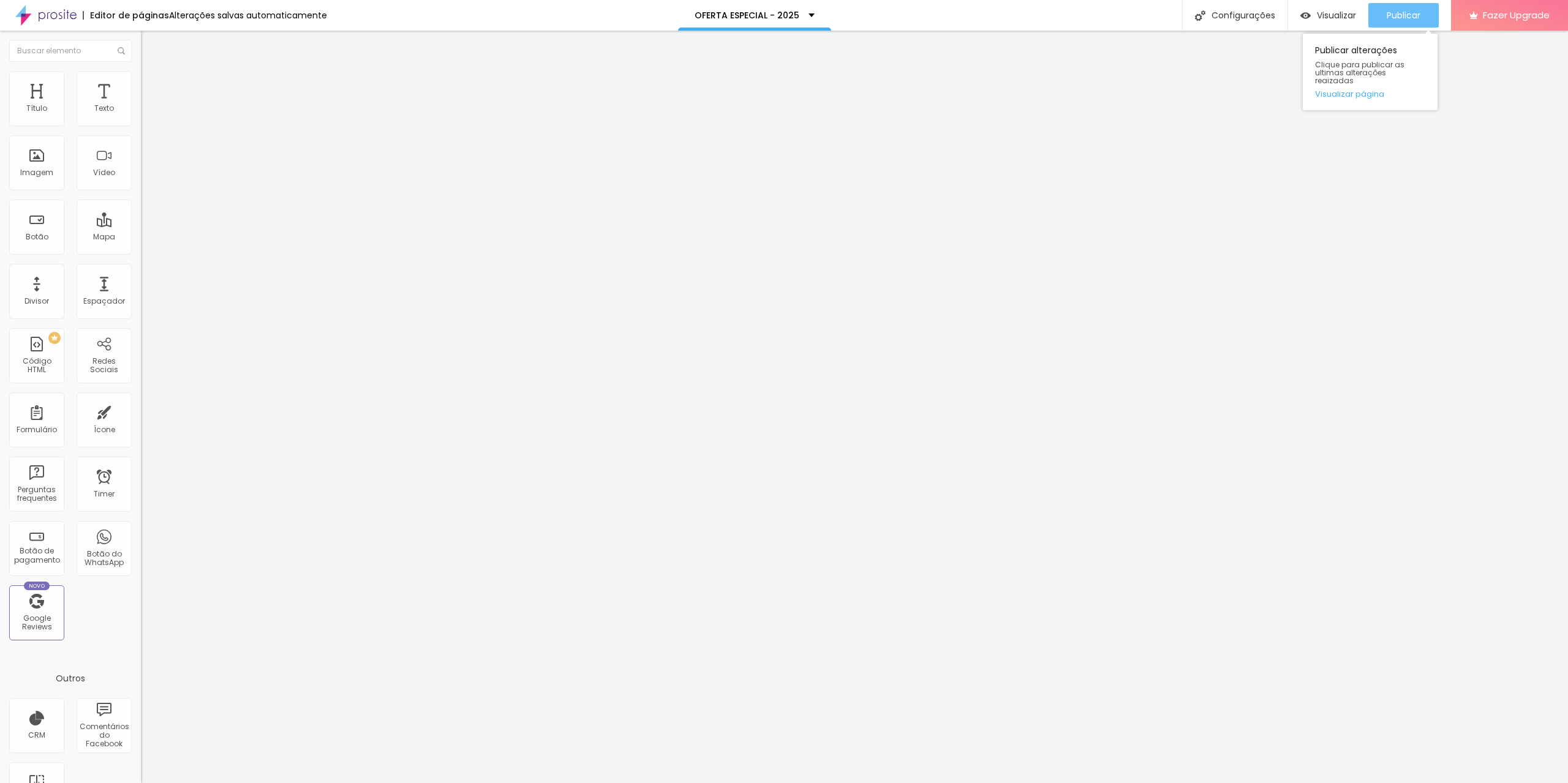
click at [1416, 15] on span "Publicar" at bounding box center [1403, 15] width 34 height 10
click at [1384, 17] on button "Publicar" at bounding box center [1403, 14] width 70 height 24
click at [1409, 20] on span "Publicar" at bounding box center [1403, 15] width 34 height 10
click at [1392, 19] on span "Publicar" at bounding box center [1403, 15] width 34 height 10
click at [1397, 21] on div "Publicar" at bounding box center [1403, 14] width 34 height 24
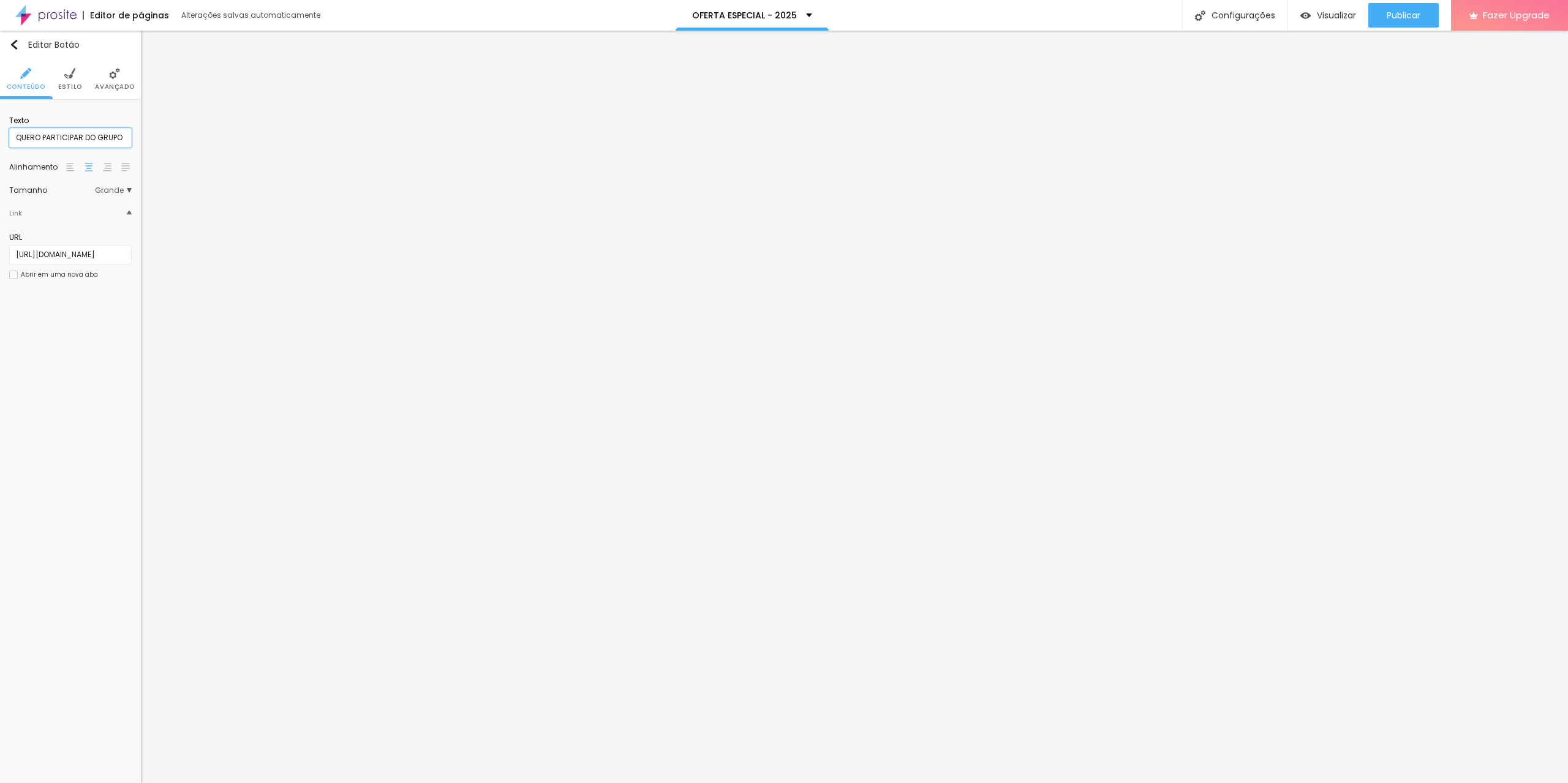
click at [48, 138] on input "QUERO PARTICIPAR DO GRUPO" at bounding box center [70, 137] width 122 height 19
click at [43, 136] on input "QUERO PARTICIPAR DO GRUPO" at bounding box center [70, 137] width 122 height 19
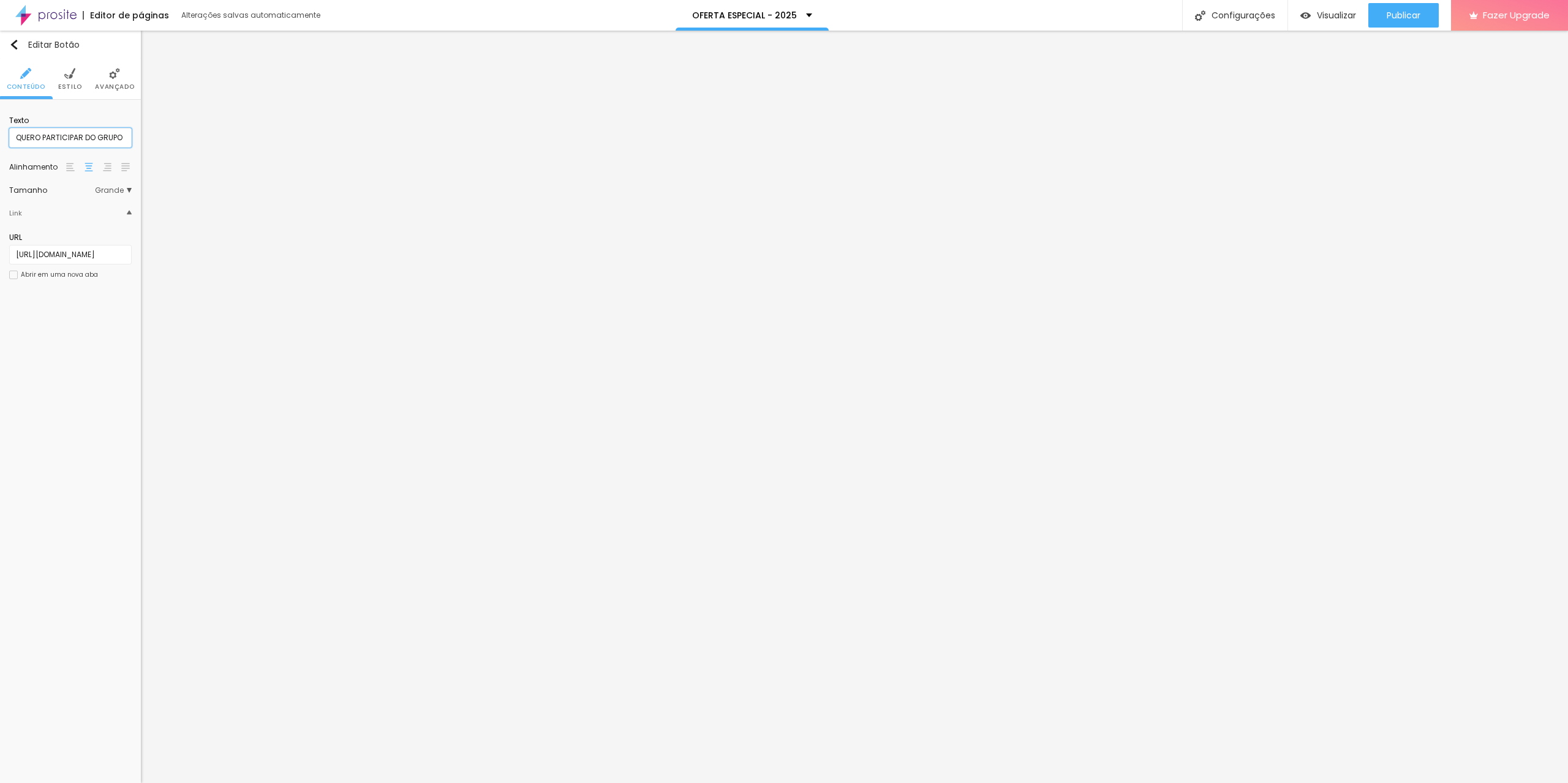
click at [43, 136] on input "QUERO PARTICIPAR DO GRUPO" at bounding box center [70, 137] width 122 height 19
type input "ENTRAR NO GRUPO"
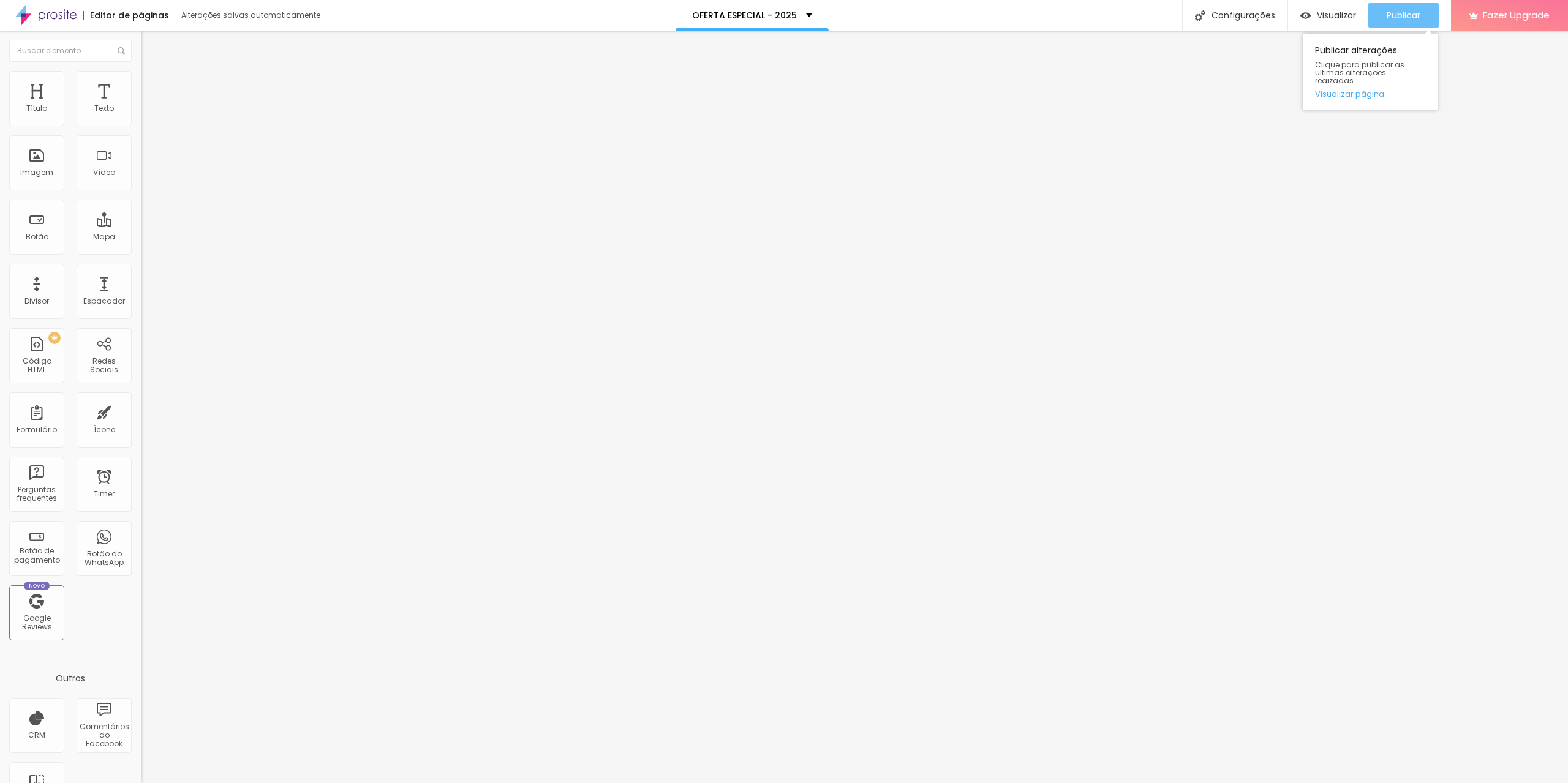
click at [1399, 17] on span "Publicar" at bounding box center [1403, 15] width 34 height 10
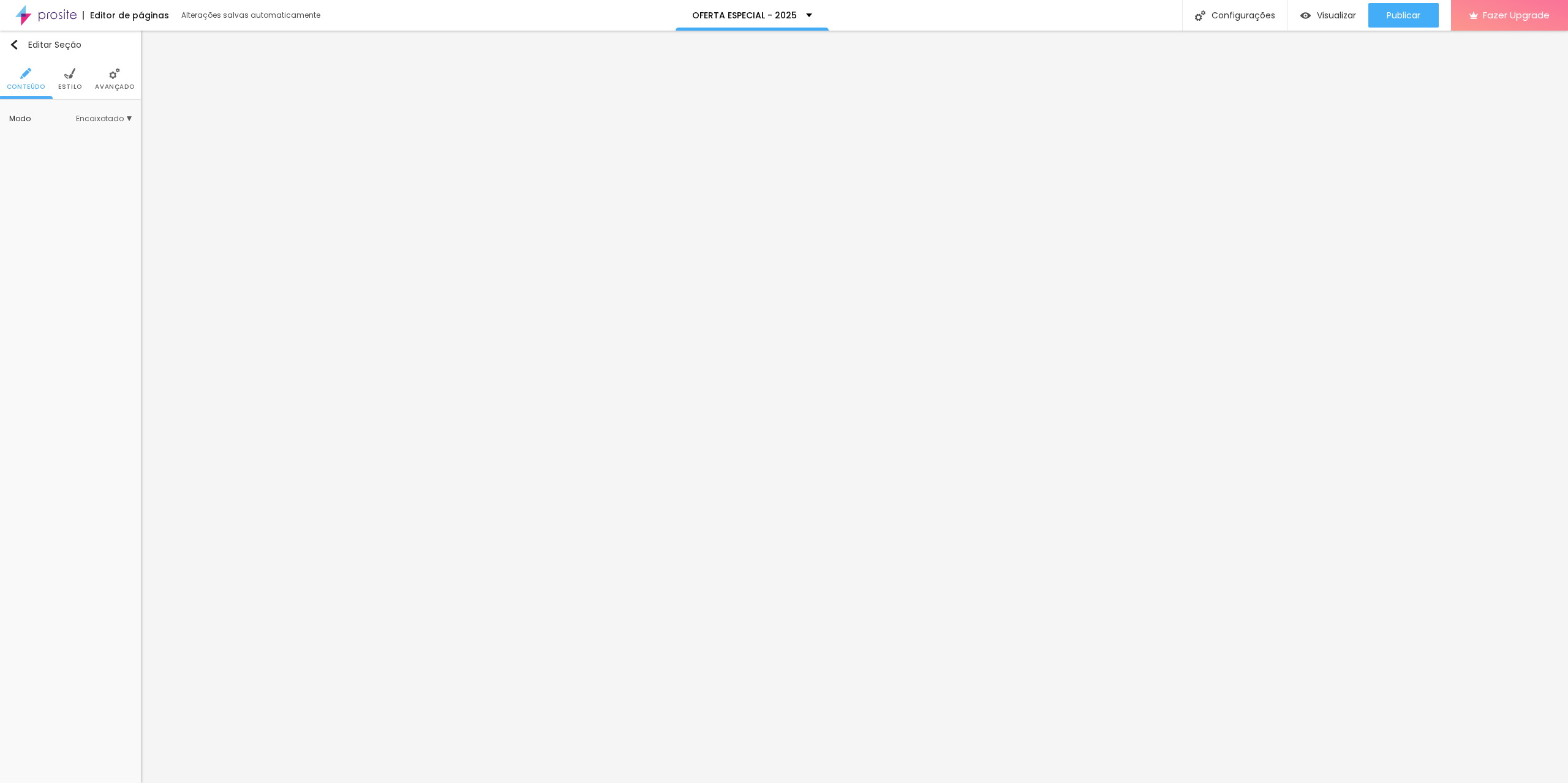
click at [75, 88] on span "Estilo" at bounding box center [70, 86] width 24 height 6
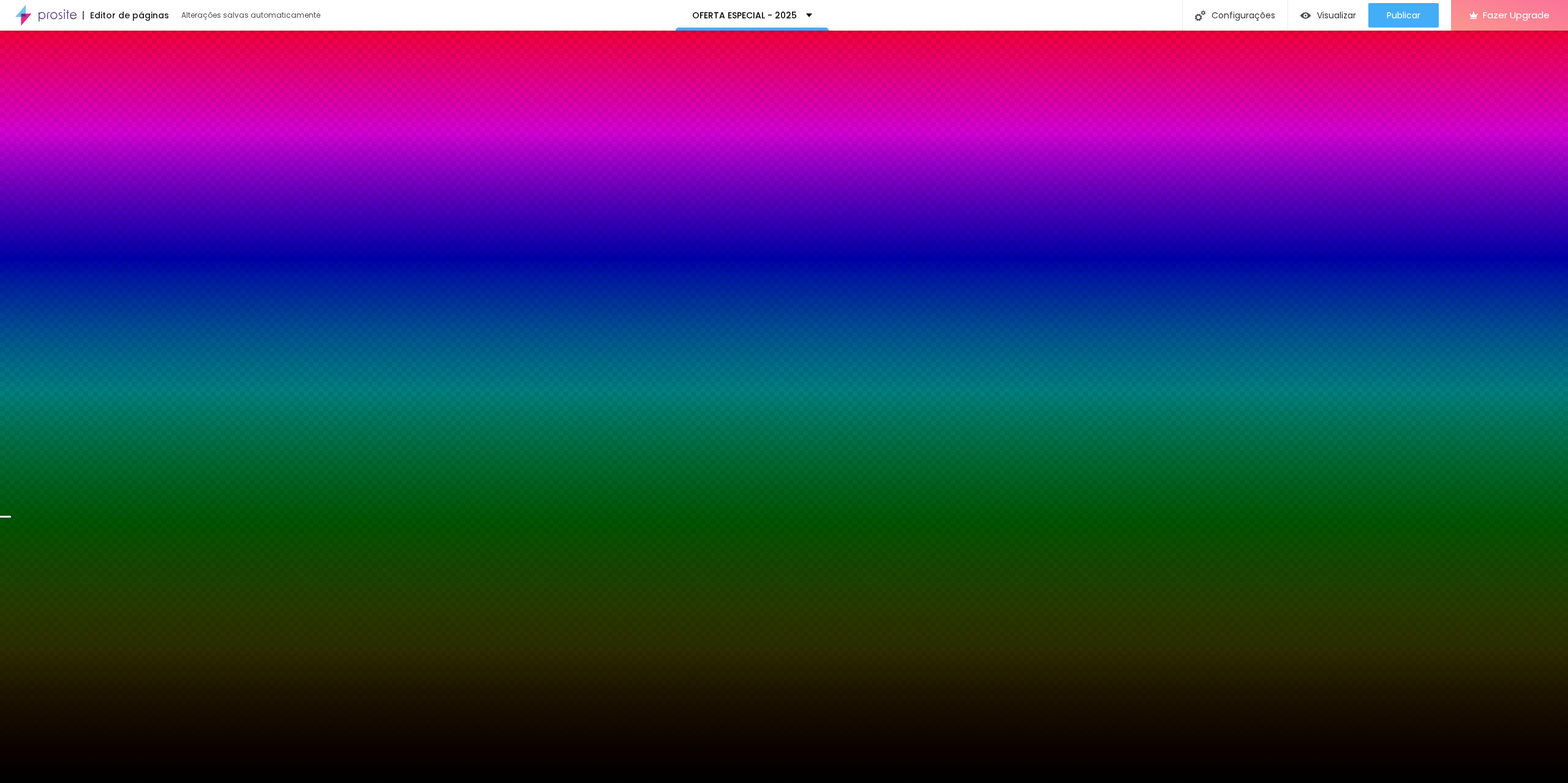
click at [84, 124] on img at bounding box center [80, 120] width 8 height 8
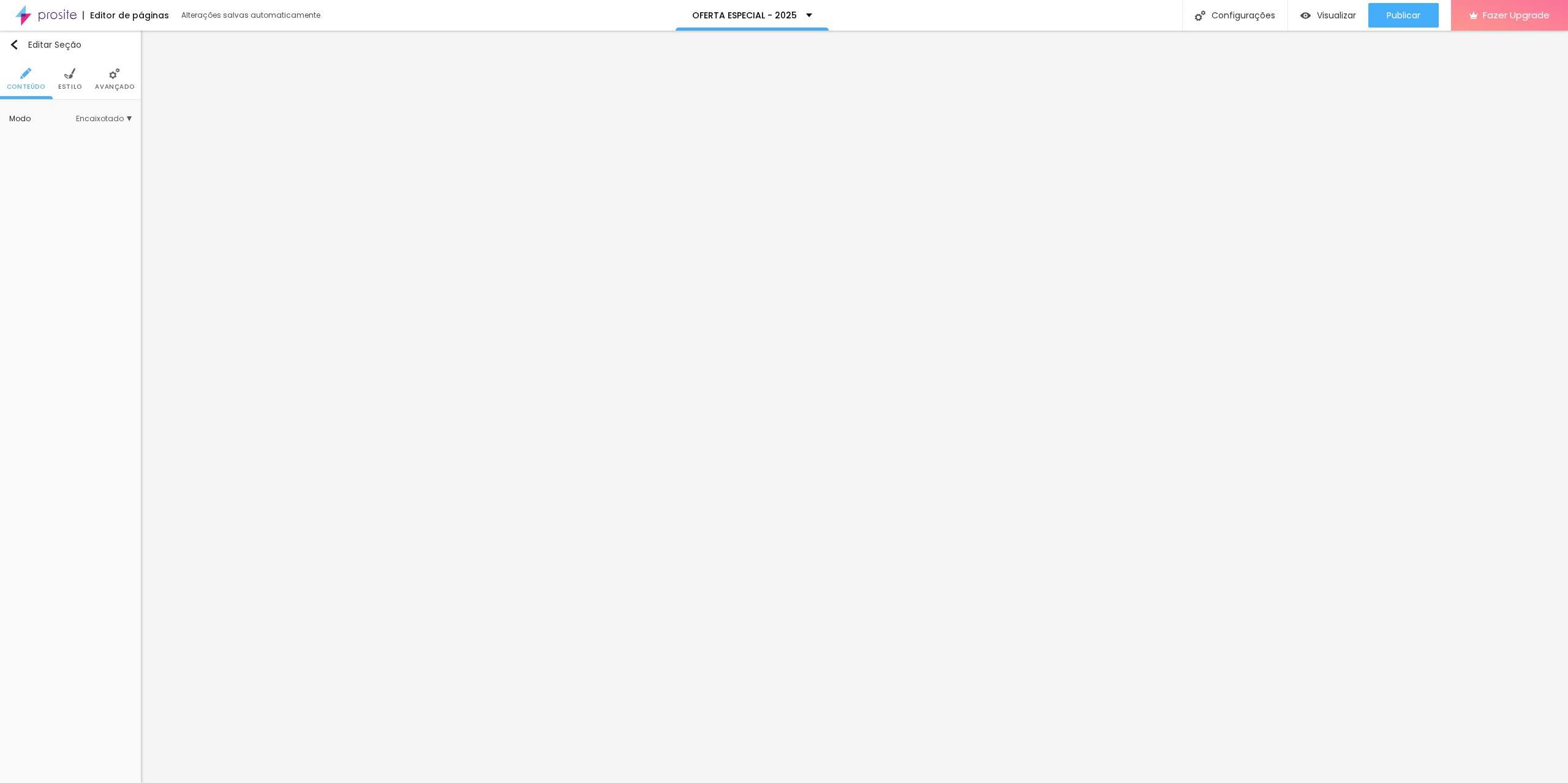
click at [71, 80] on li "Estilo" at bounding box center [70, 79] width 24 height 40
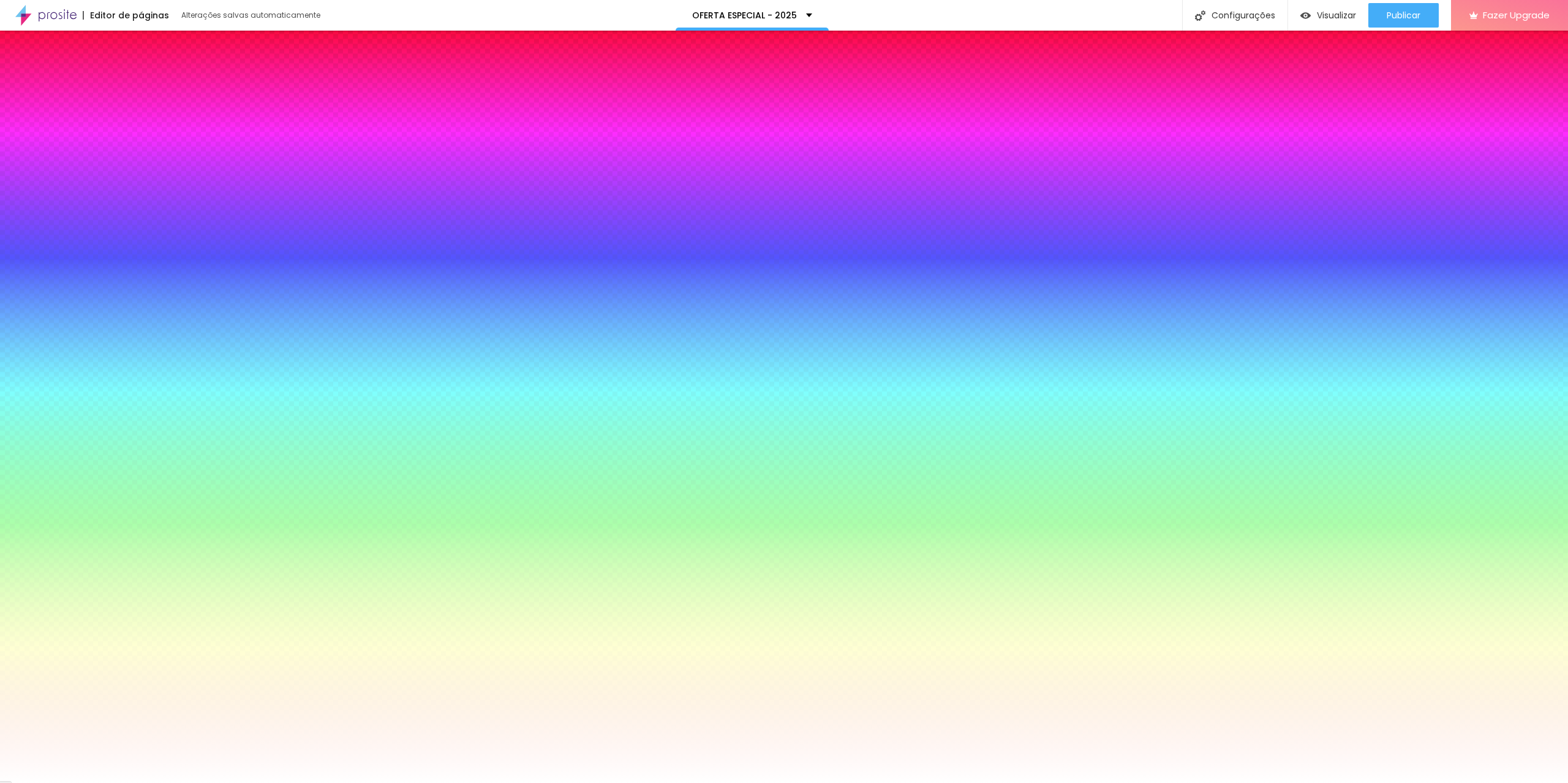
click at [85, 166] on div at bounding box center [70, 166] width 122 height 0
click at [110, 314] on div at bounding box center [784, 391] width 1568 height 783
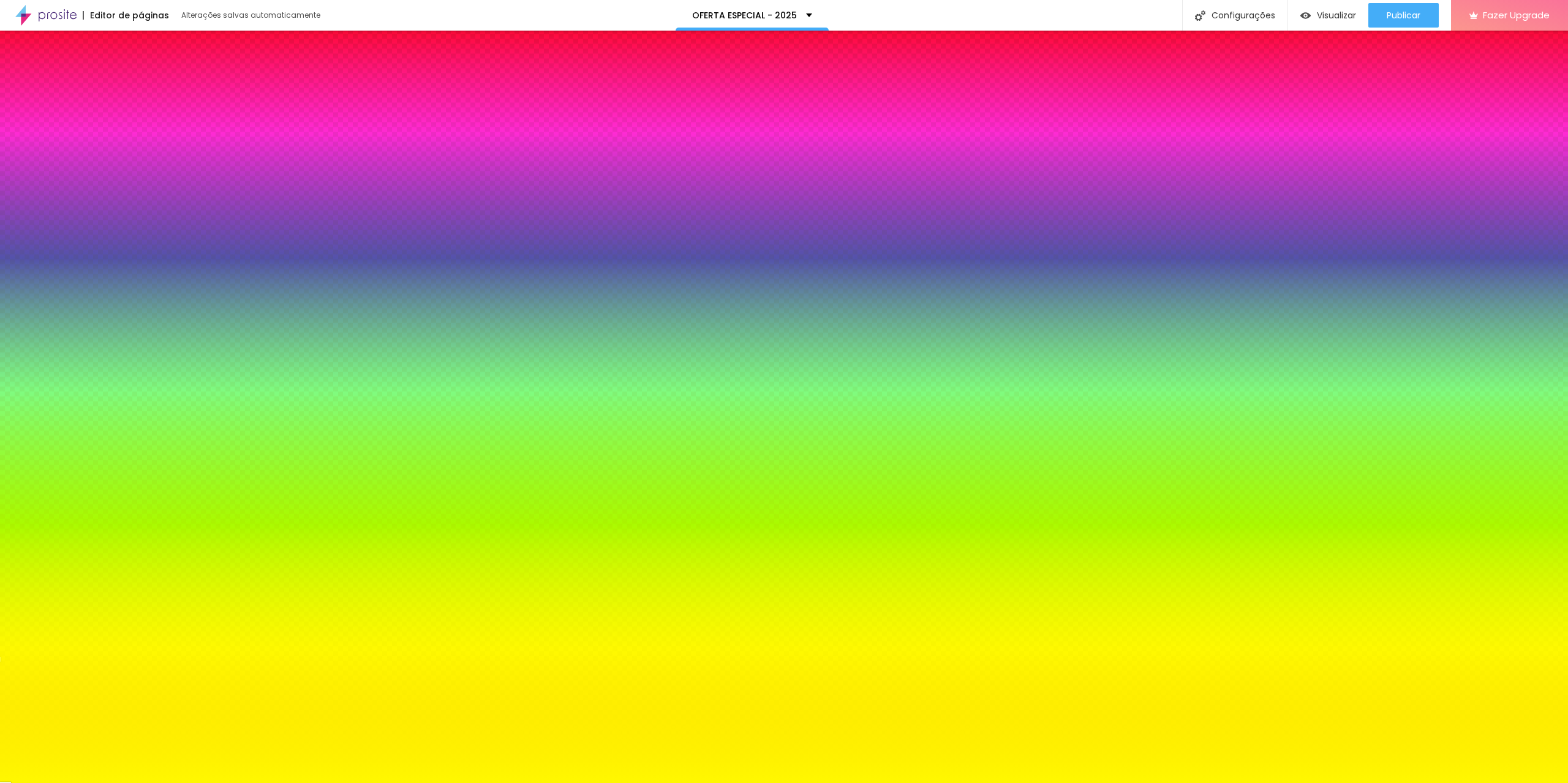
drag, startPoint x: 77, startPoint y: 268, endPoint x: 115, endPoint y: 215, distance: 65.2
click at [115, 178] on div "Cor de fundo Voltar ao padrão #FFF800" at bounding box center [70, 160] width 122 height 34
click at [86, 166] on div at bounding box center [70, 166] width 122 height 0
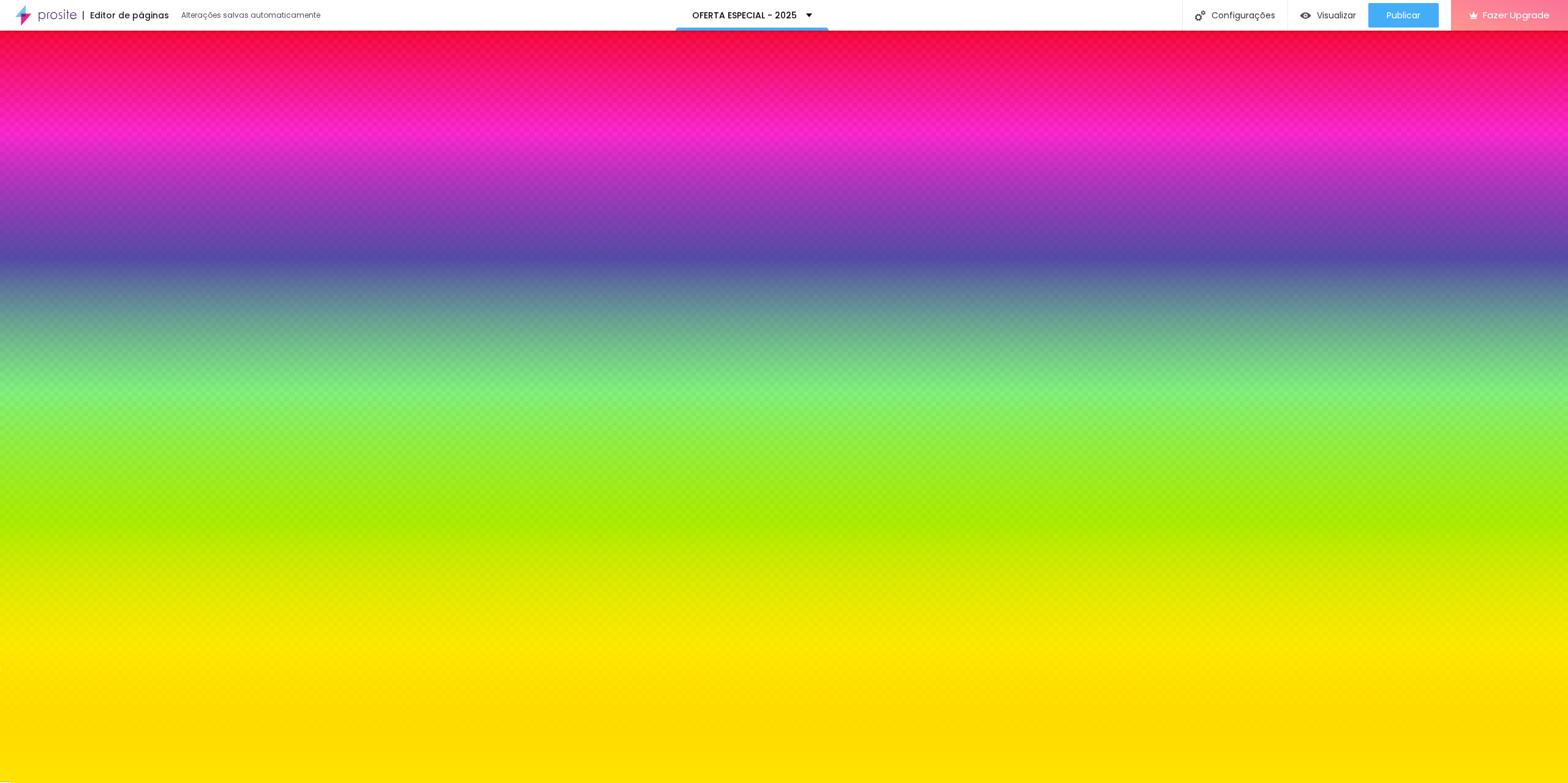
type input "#FFE500"
click at [108, 315] on div at bounding box center [784, 391] width 1568 height 783
click at [1413, 12] on span "Publicar" at bounding box center [1403, 15] width 34 height 10
click at [23, 162] on icon "button" at bounding box center [18, 158] width 9 height 9
click at [27, 86] on span "Conteúdo" at bounding box center [26, 86] width 38 height 6
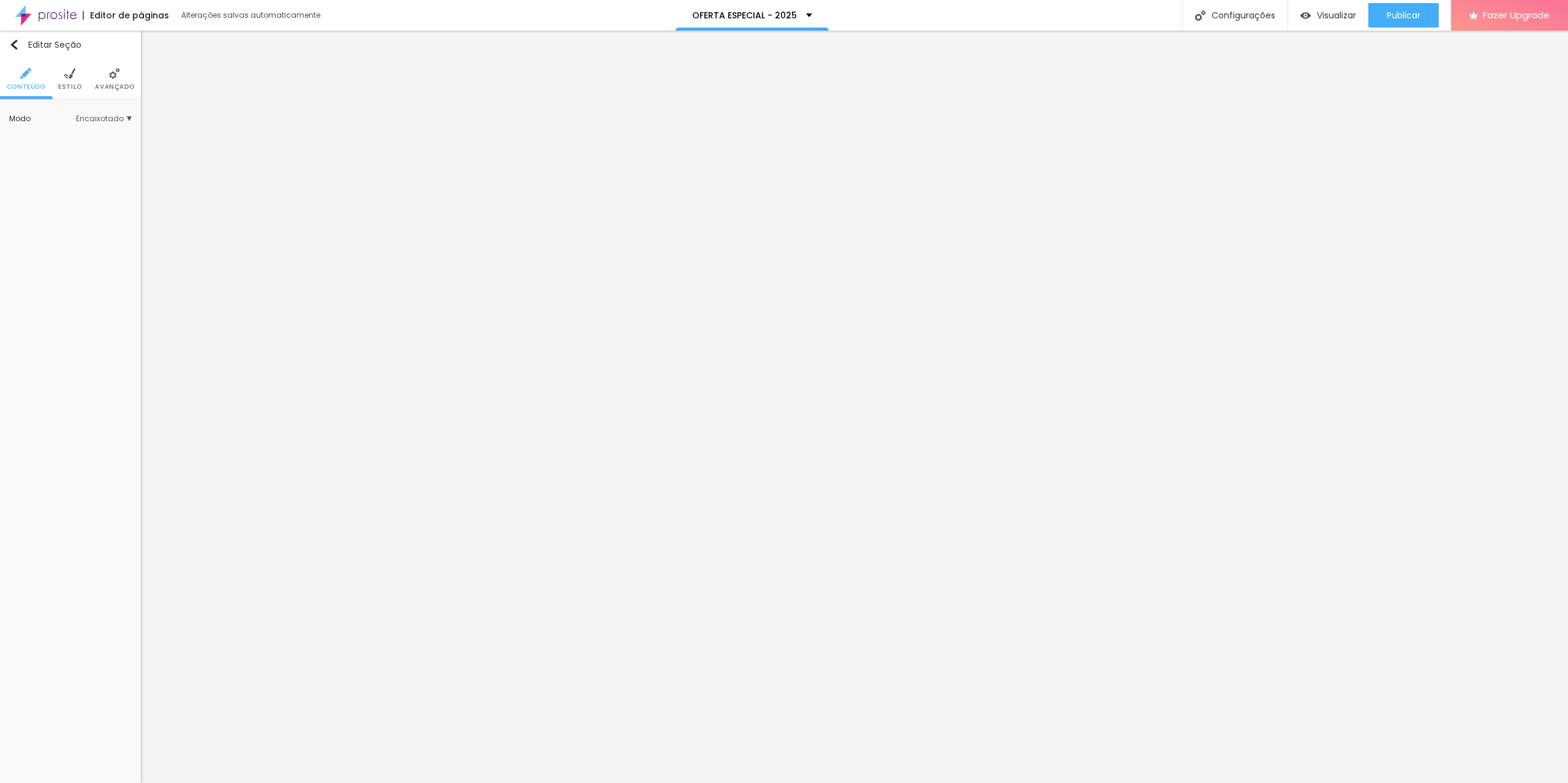
click at [127, 122] on span "Encaixotado" at bounding box center [104, 119] width 56 height 8
click at [127, 122] on span "Encaixotado" at bounding box center [108, 119] width 48 height 8
click at [122, 95] on li "Avançado" at bounding box center [114, 79] width 39 height 40
click at [90, 251] on input "[URL][DOMAIN_NAME]" at bounding box center [70, 255] width 122 height 19
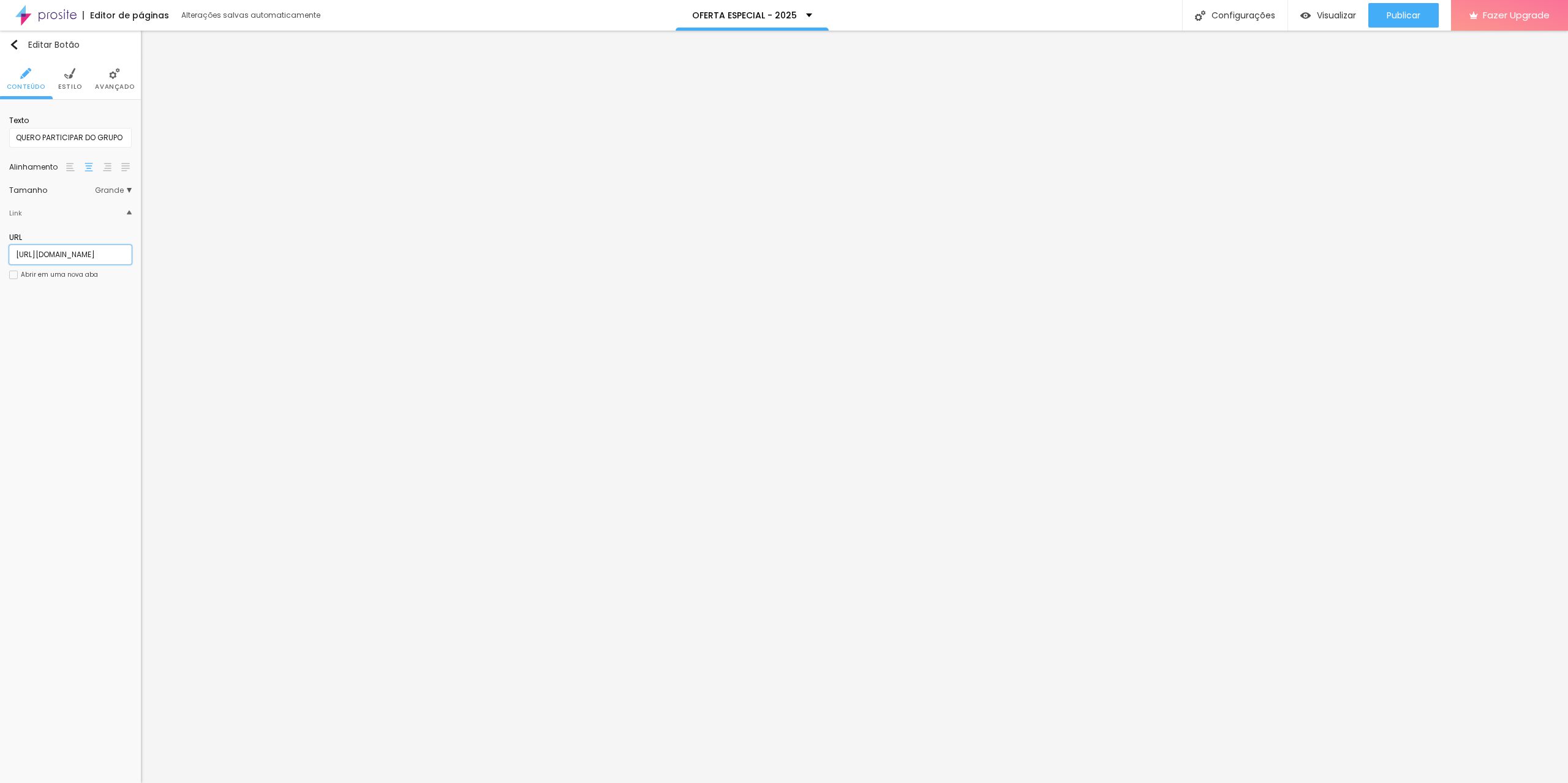
click at [90, 251] on input "[URL][DOMAIN_NAME]" at bounding box center [70, 255] width 122 height 19
click at [47, 284] on input "https://" at bounding box center [70, 274] width 102 height 19
paste input "[DOMAIN_NAME][URL]"
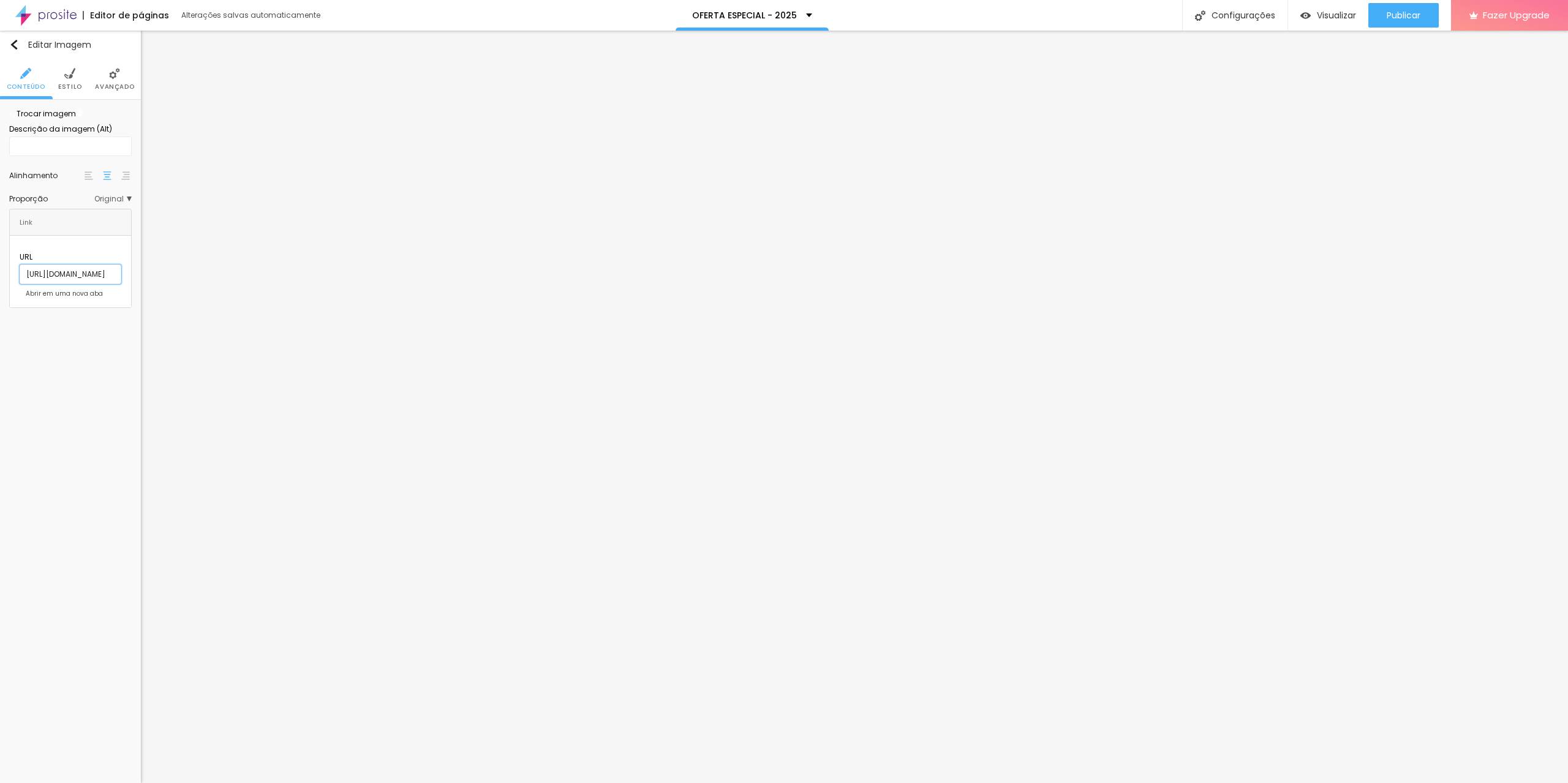
scroll to position [0, 77]
type input "[URL][DOMAIN_NAME]"
click at [82, 284] on input "https://" at bounding box center [70, 274] width 102 height 19
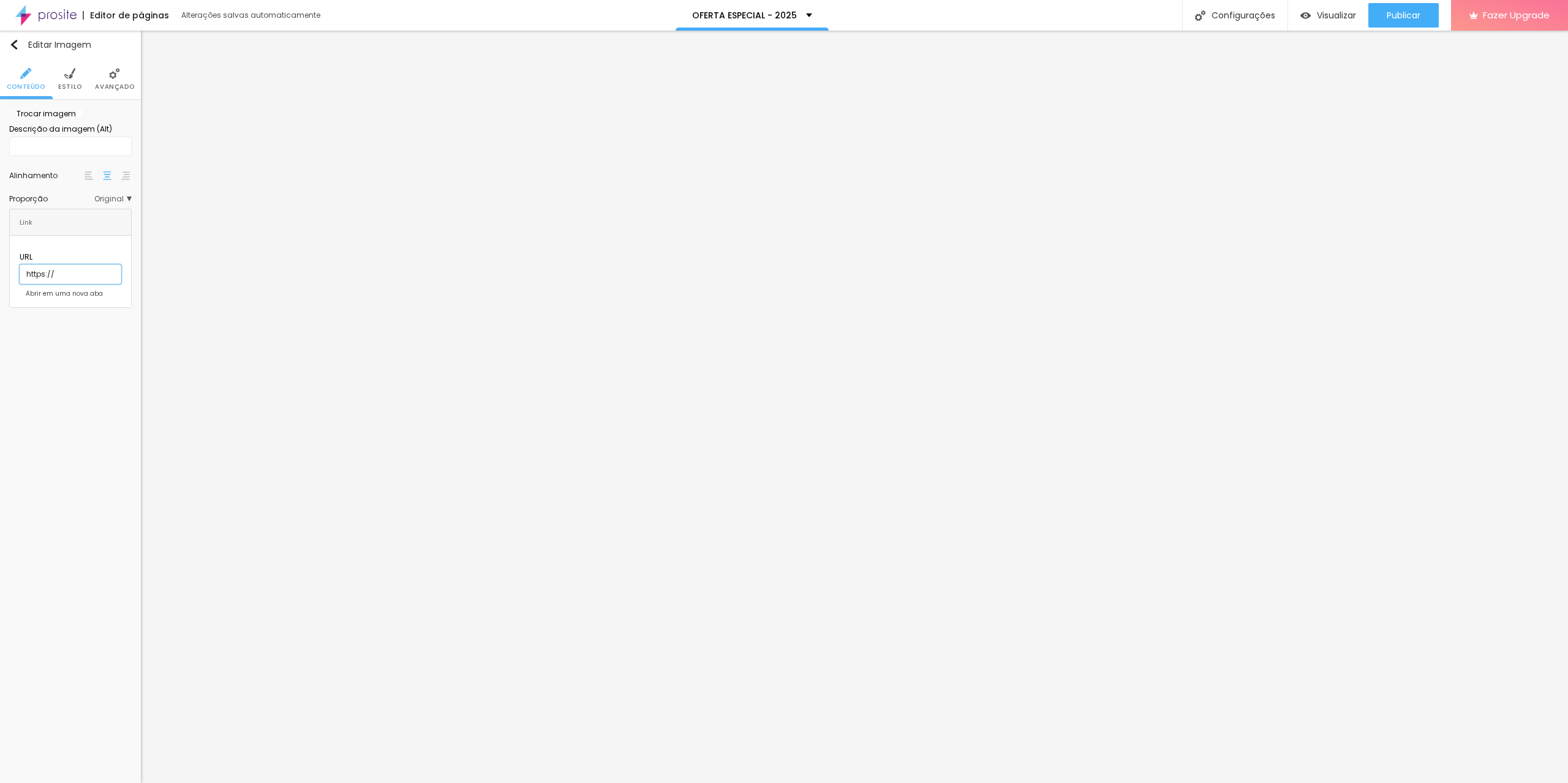
click at [82, 284] on input "https://" at bounding box center [70, 274] width 102 height 19
paste input "[DOMAIN_NAME][URL]"
type input "[URL][DOMAIN_NAME]"
click at [19, 296] on img at bounding box center [22, 293] width 6 height 6
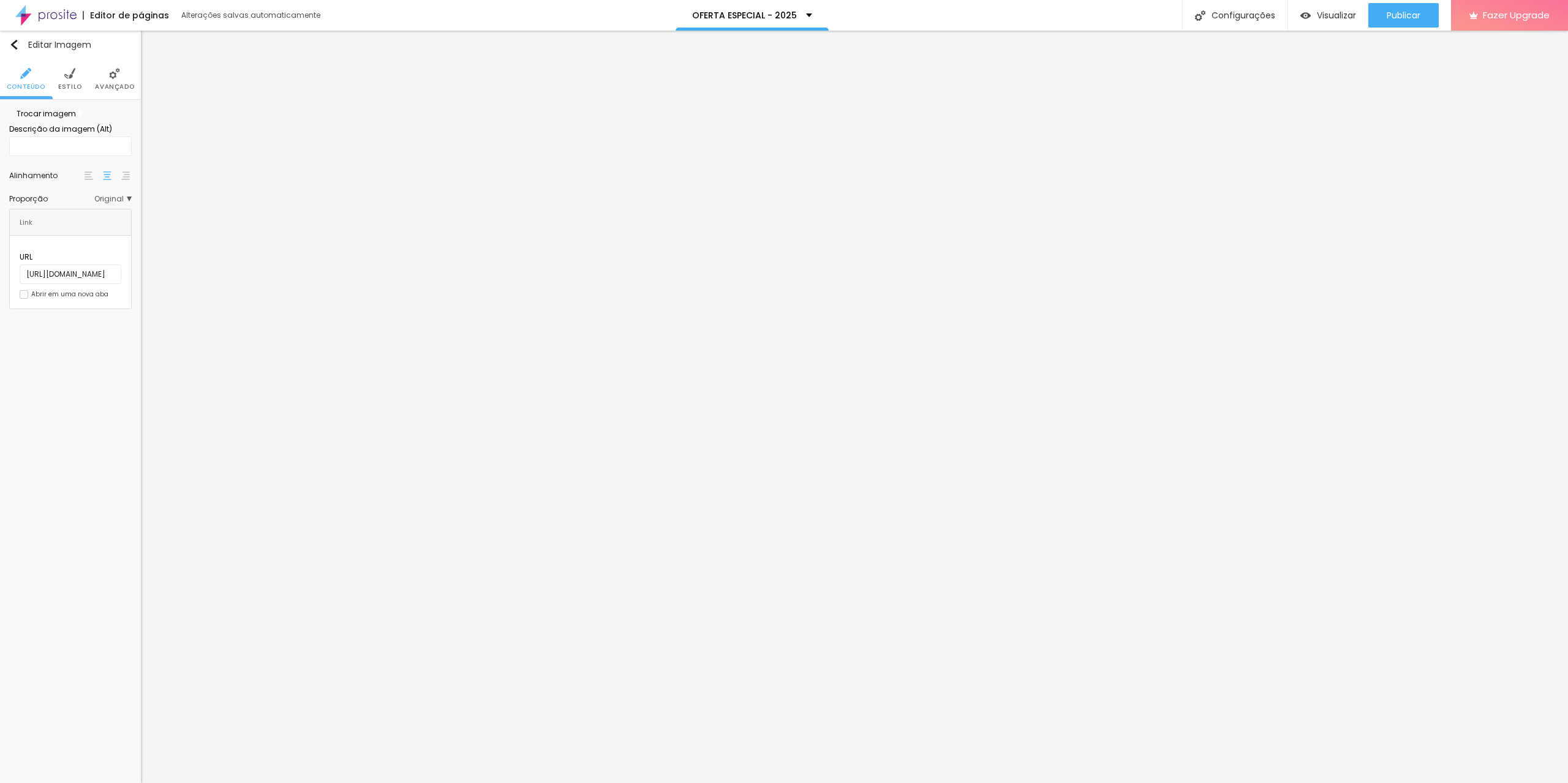
scroll to position [0, 0]
click at [19, 296] on img at bounding box center [22, 293] width 6 height 6
click at [50, 284] on input "https://" at bounding box center [70, 274] width 102 height 19
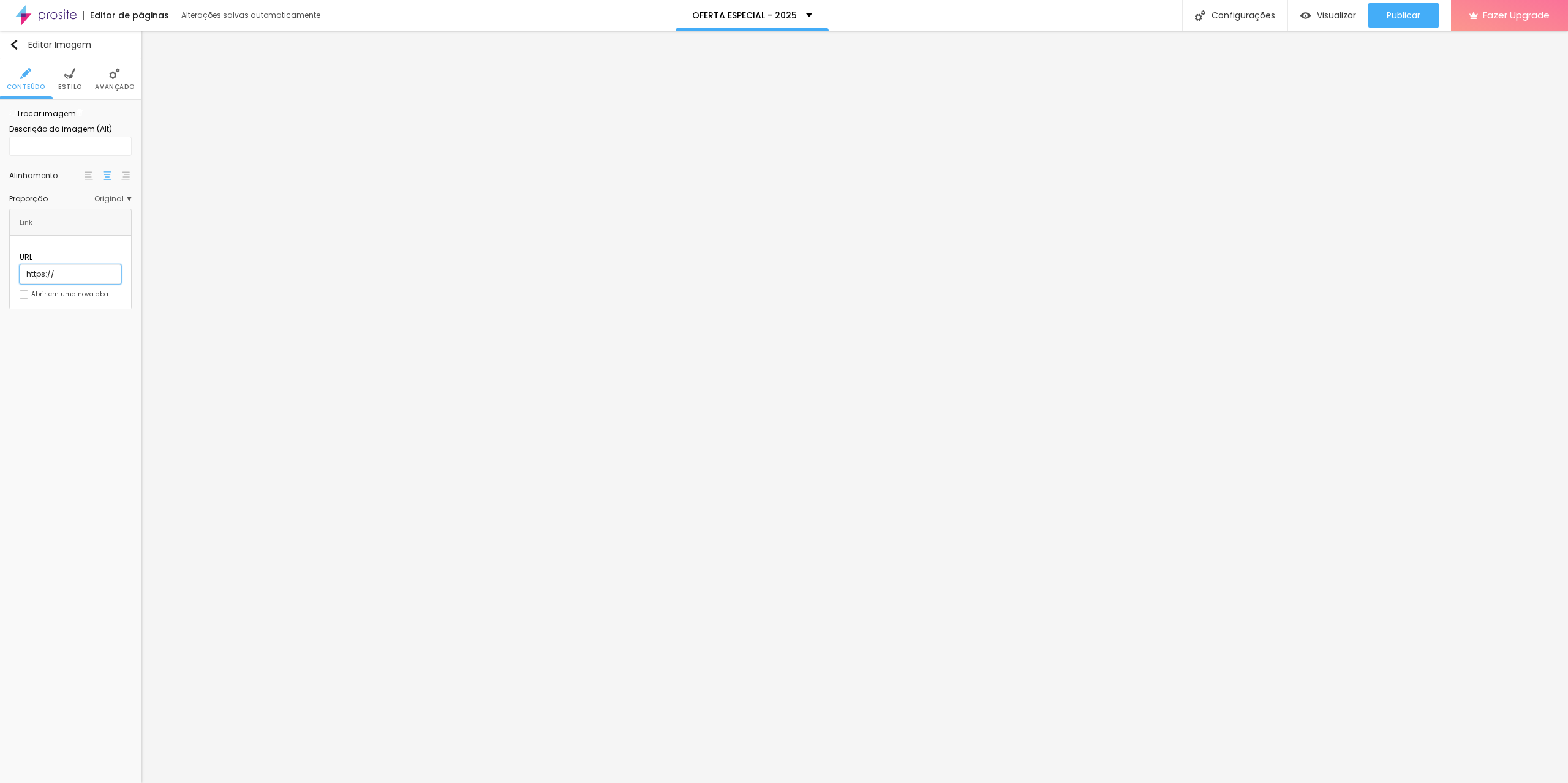
click at [50, 284] on input "https://" at bounding box center [70, 274] width 102 height 19
paste input "[DOMAIN_NAME][URL]"
type input "[URL][DOMAIN_NAME]"
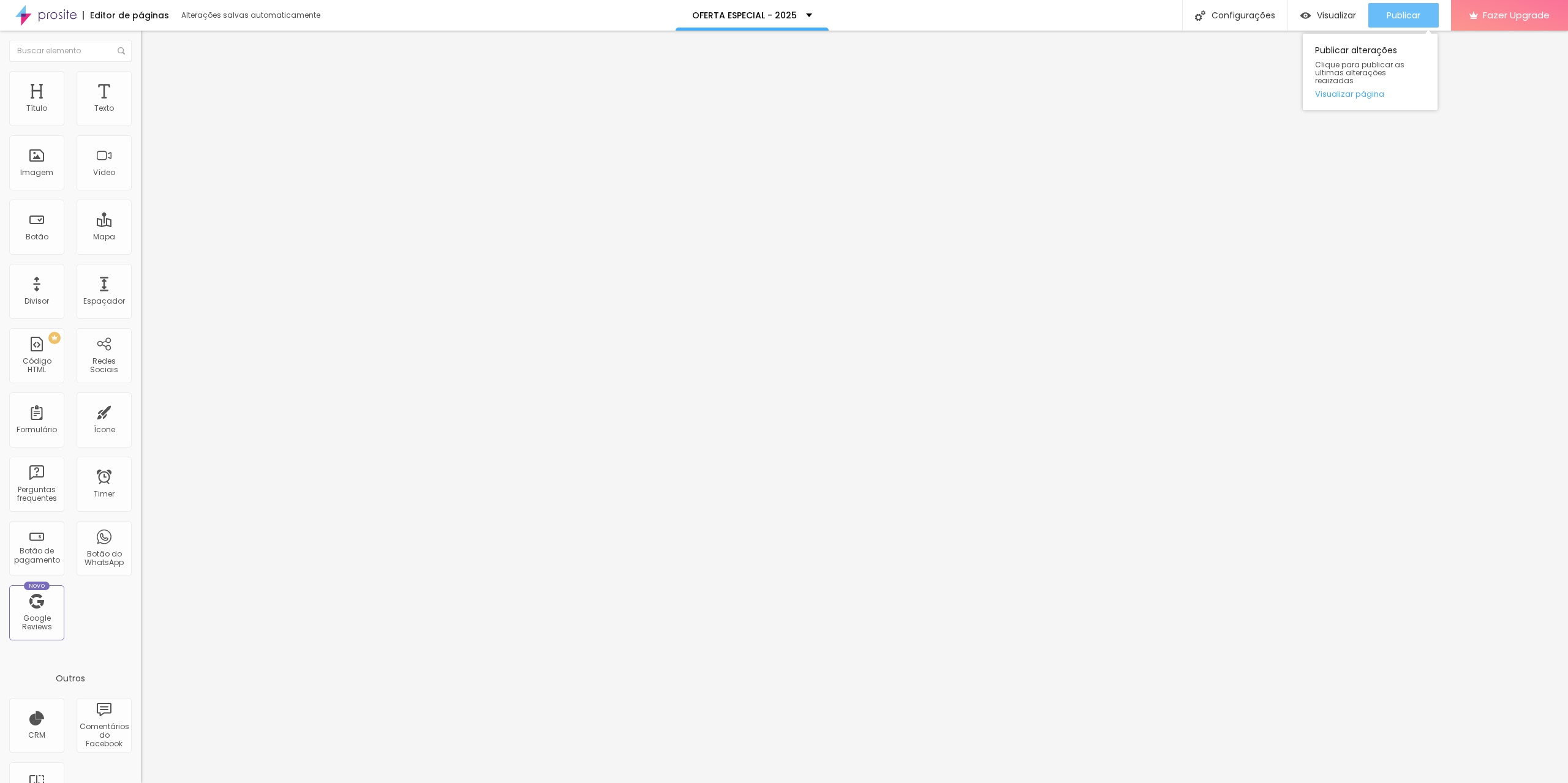
click at [1403, 16] on span "Publicar" at bounding box center [1403, 15] width 34 height 10
